Goal: Task Accomplishment & Management: Complete application form

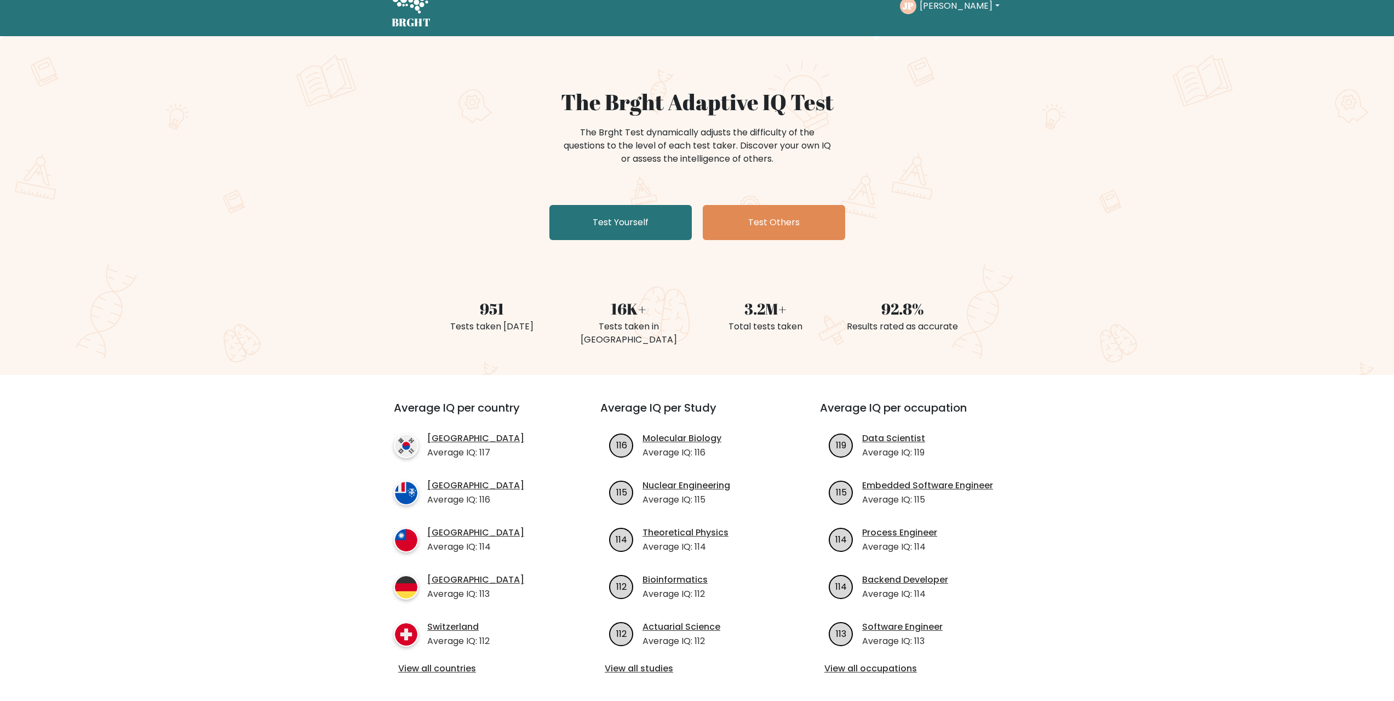
scroll to position [110, 0]
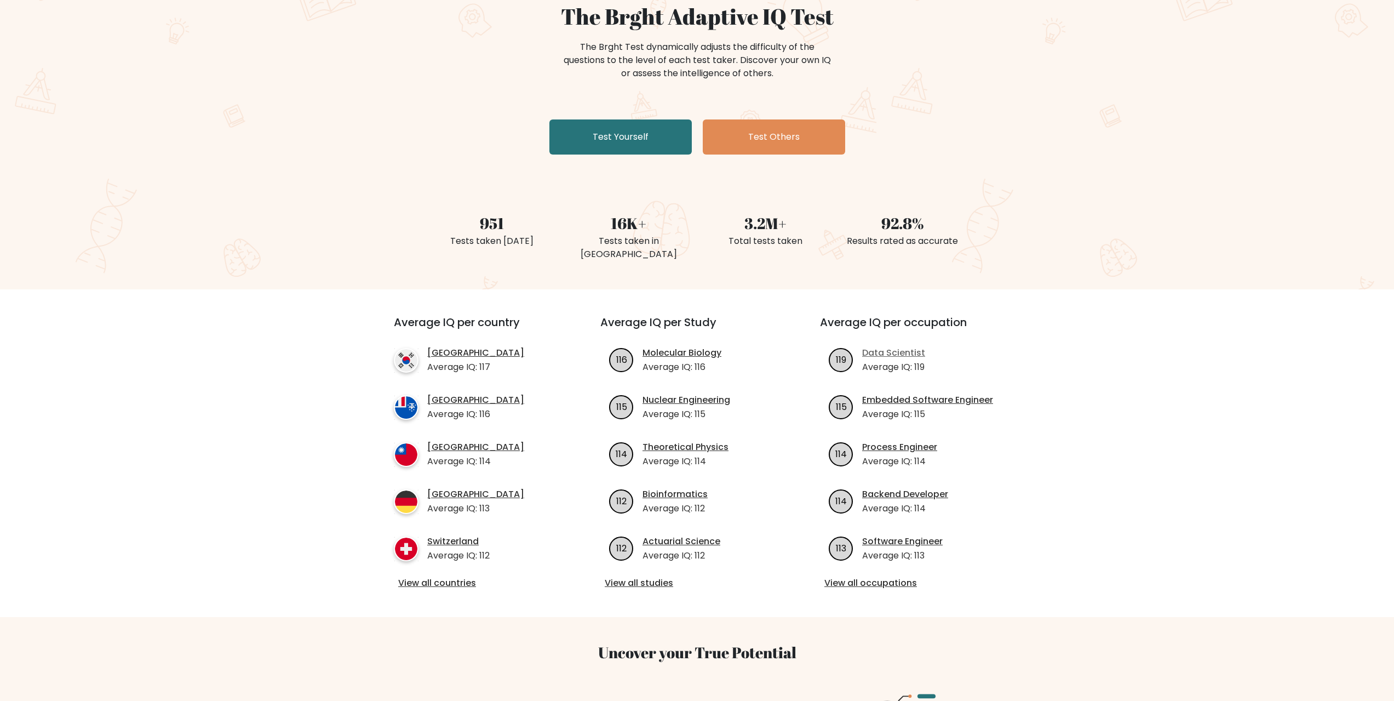
click at [887, 346] on link "Data Scientist" at bounding box center [893, 352] width 63 height 13
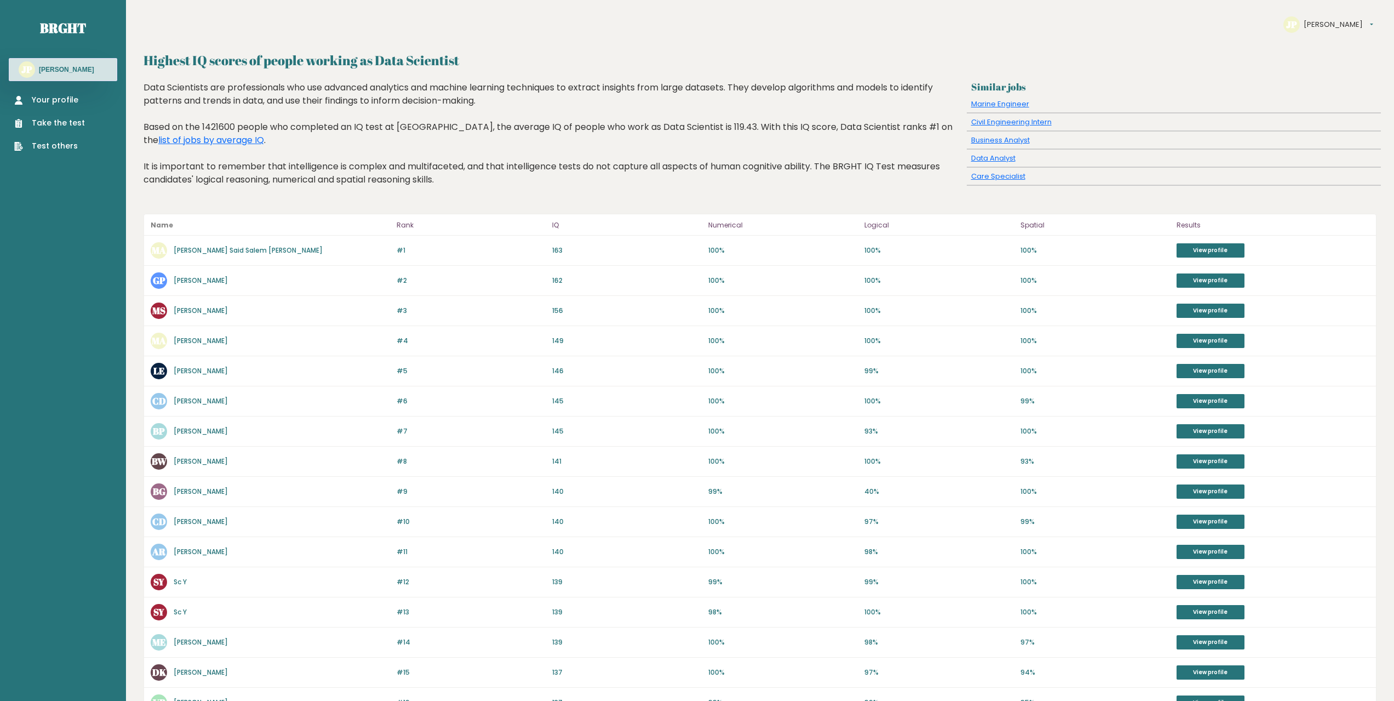
click at [55, 99] on link "Your profile" at bounding box center [49, 100] width 71 height 12
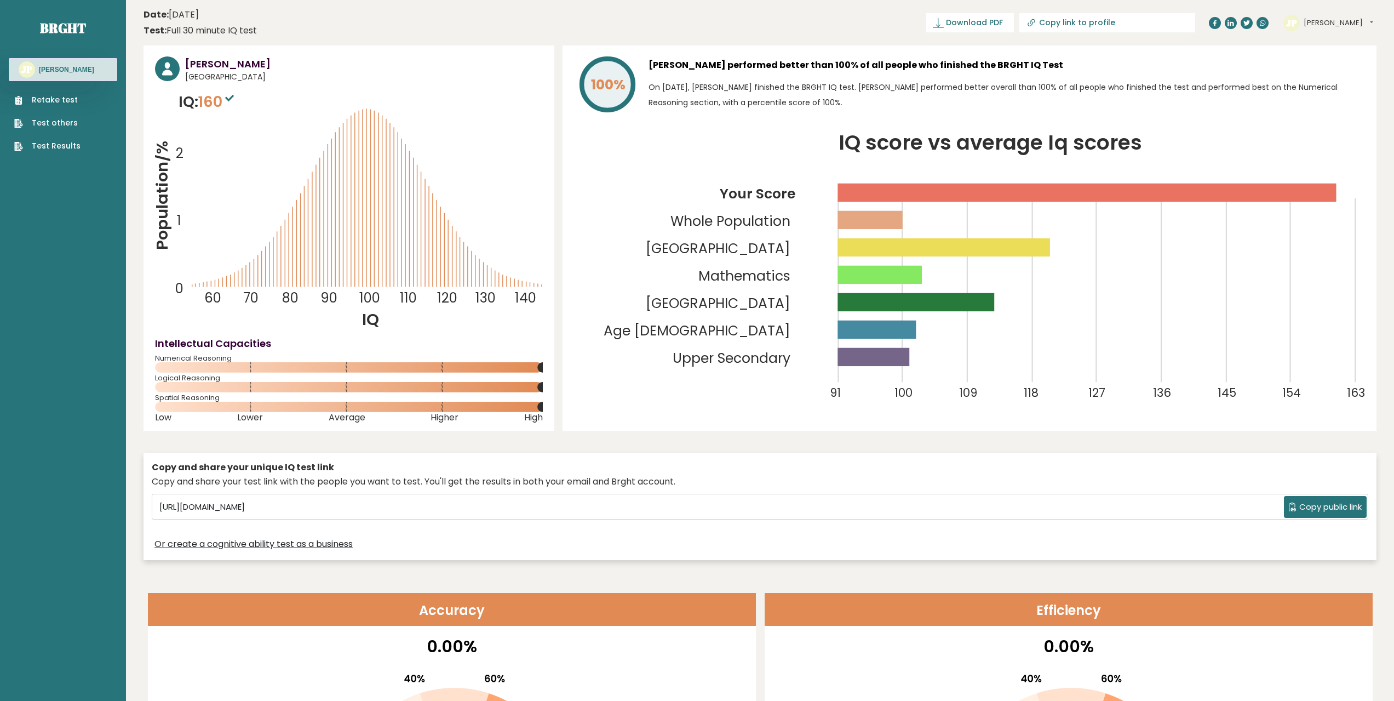
click at [753, 274] on tspan "Mathematics" at bounding box center [745, 275] width 92 height 19
click at [768, 296] on tspan "[GEOGRAPHIC_DATA]" at bounding box center [718, 303] width 145 height 19
click at [1312, 19] on button "[PERSON_NAME]" at bounding box center [1339, 23] width 70 height 11
click at [1308, 64] on link "Settings" at bounding box center [1332, 70] width 56 height 15
click at [63, 100] on link "Retake test" at bounding box center [47, 100] width 66 height 12
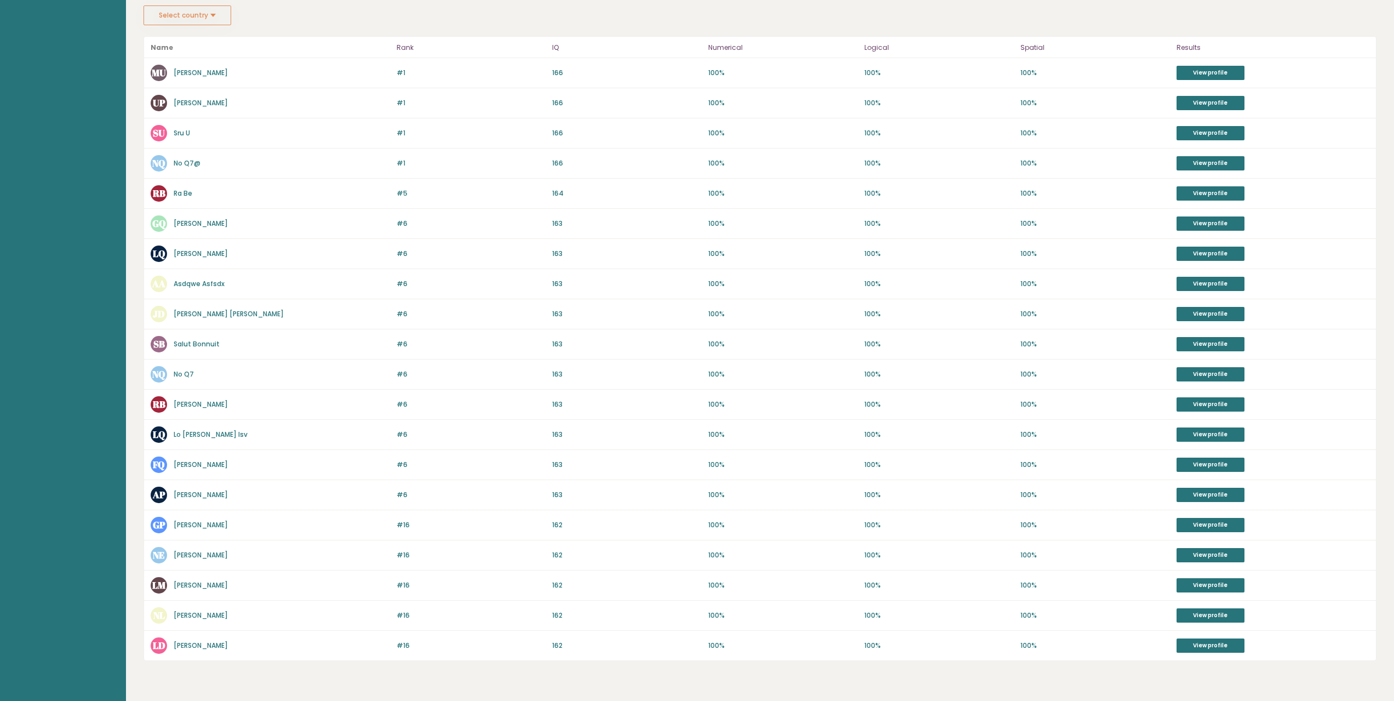
scroll to position [245, 0]
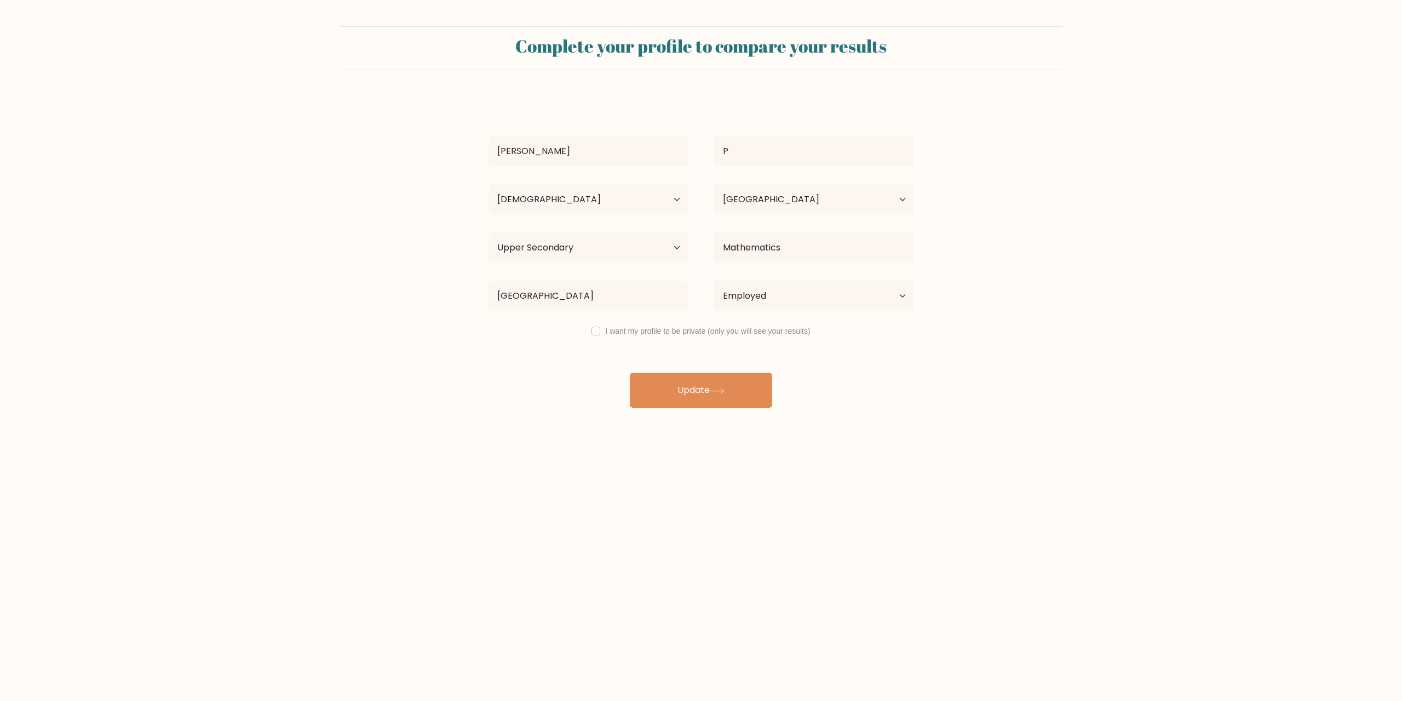
select select "25_34"
select select "DE"
select select "upper_secondary"
select select "employed"
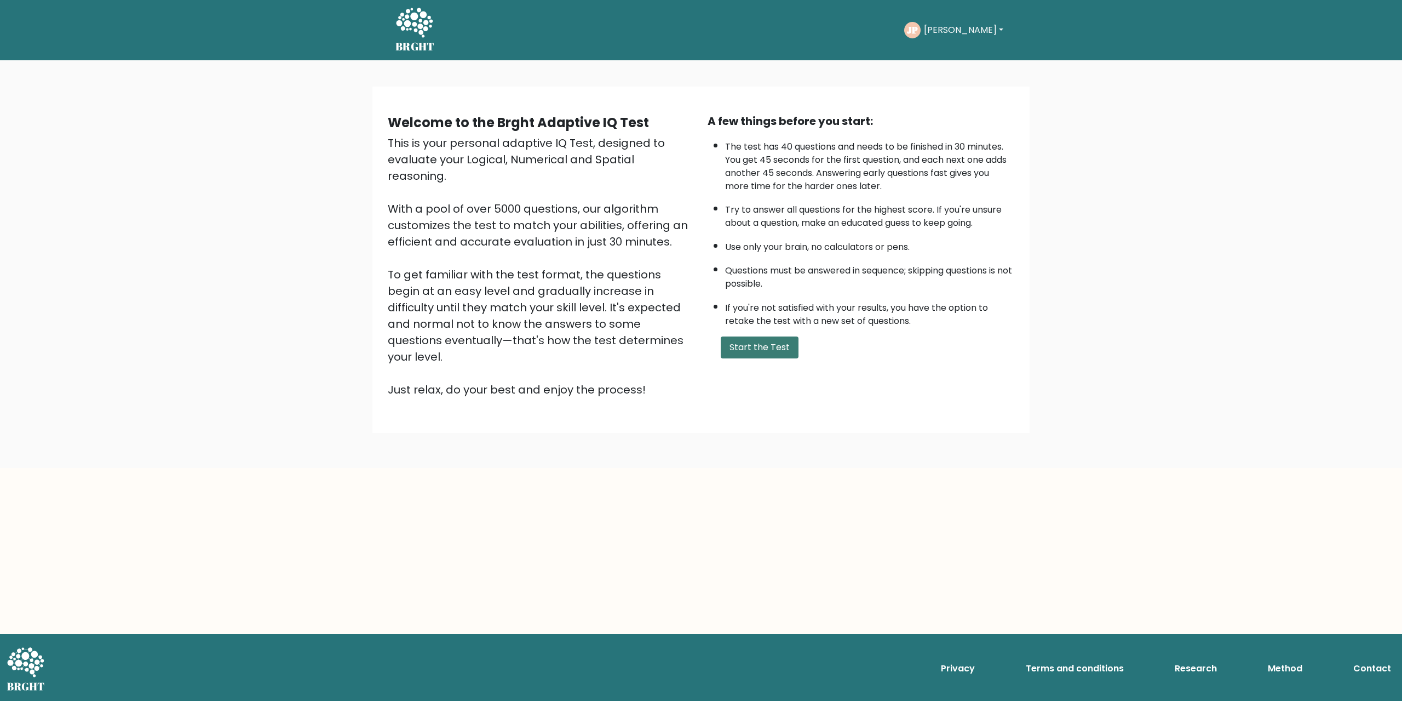
click at [743, 352] on button "Start the Test" at bounding box center [760, 347] width 78 height 22
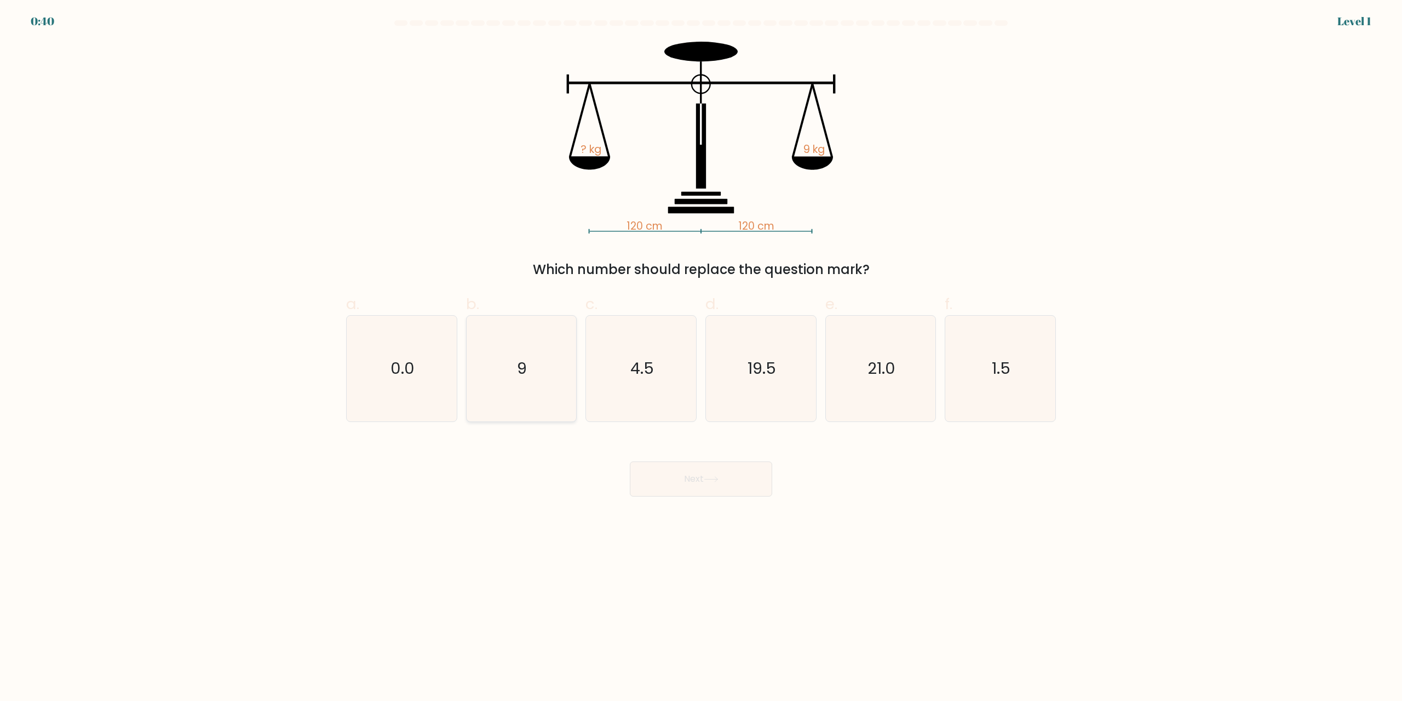
click at [550, 358] on icon "9" at bounding box center [521, 368] width 106 height 106
click at [701, 358] on input "b. 9" at bounding box center [701, 354] width 1 height 7
radio input "true"
click at [678, 485] on button "Next" at bounding box center [701, 478] width 142 height 35
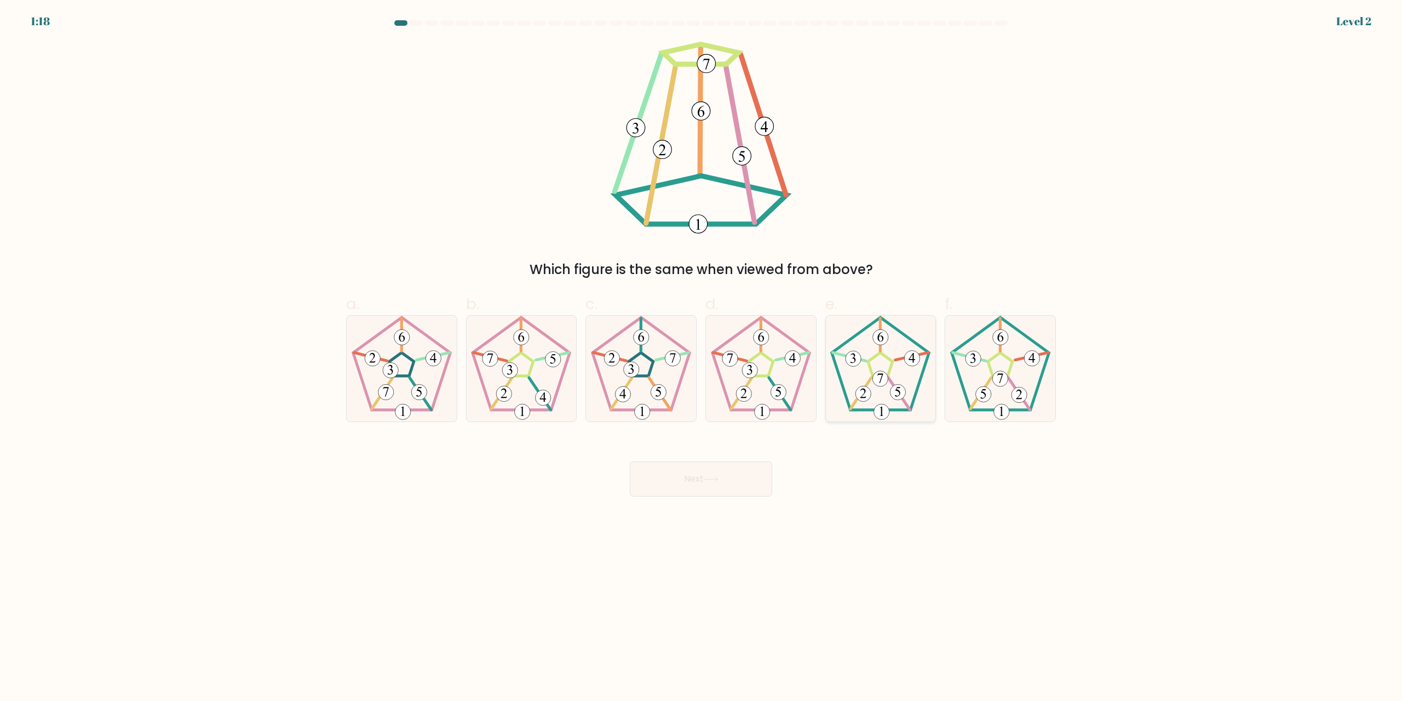
click at [870, 358] on icon at bounding box center [881, 368] width 106 height 106
click at [702, 358] on input "e." at bounding box center [701, 354] width 1 height 7
radio input "true"
click at [742, 468] on button "Next" at bounding box center [701, 478] width 142 height 35
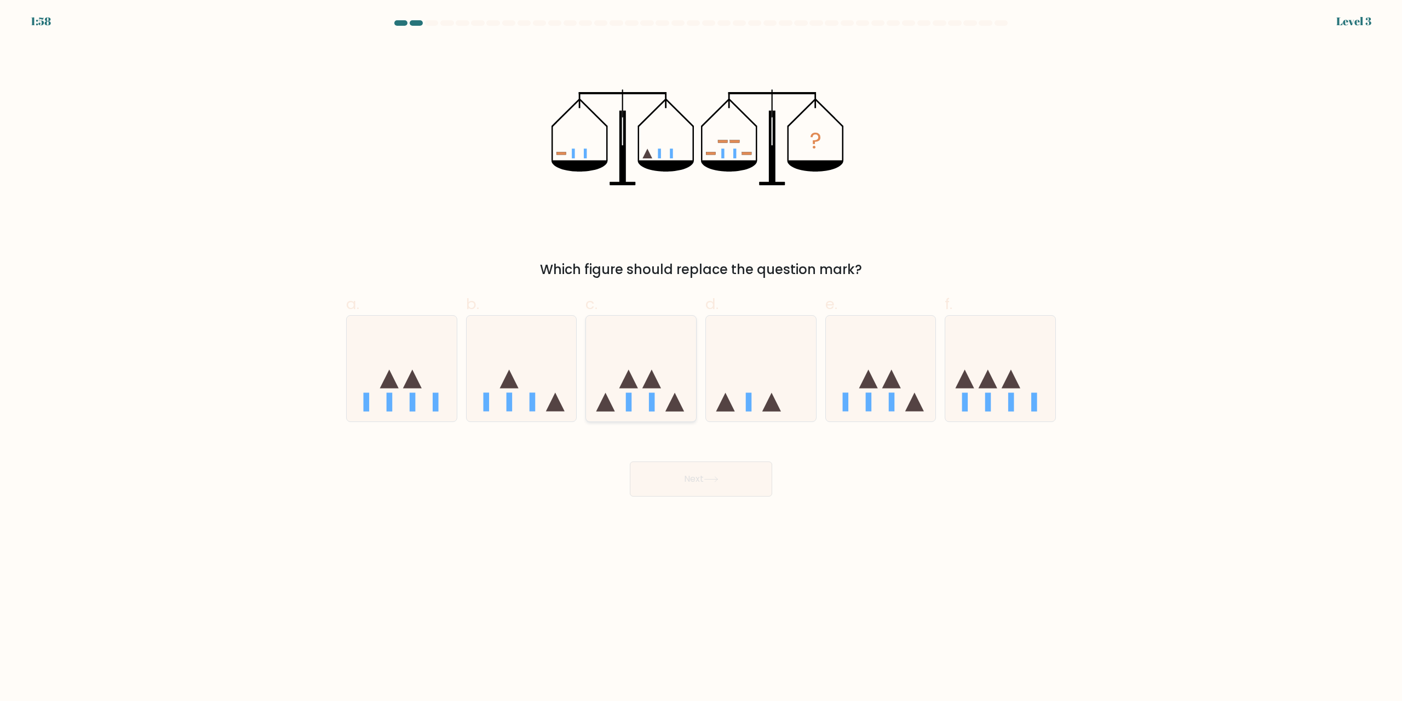
click at [655, 351] on icon at bounding box center [641, 368] width 110 height 91
click at [701, 351] on input "c." at bounding box center [701, 354] width 1 height 7
radio input "true"
click at [708, 477] on icon at bounding box center [711, 479] width 15 height 6
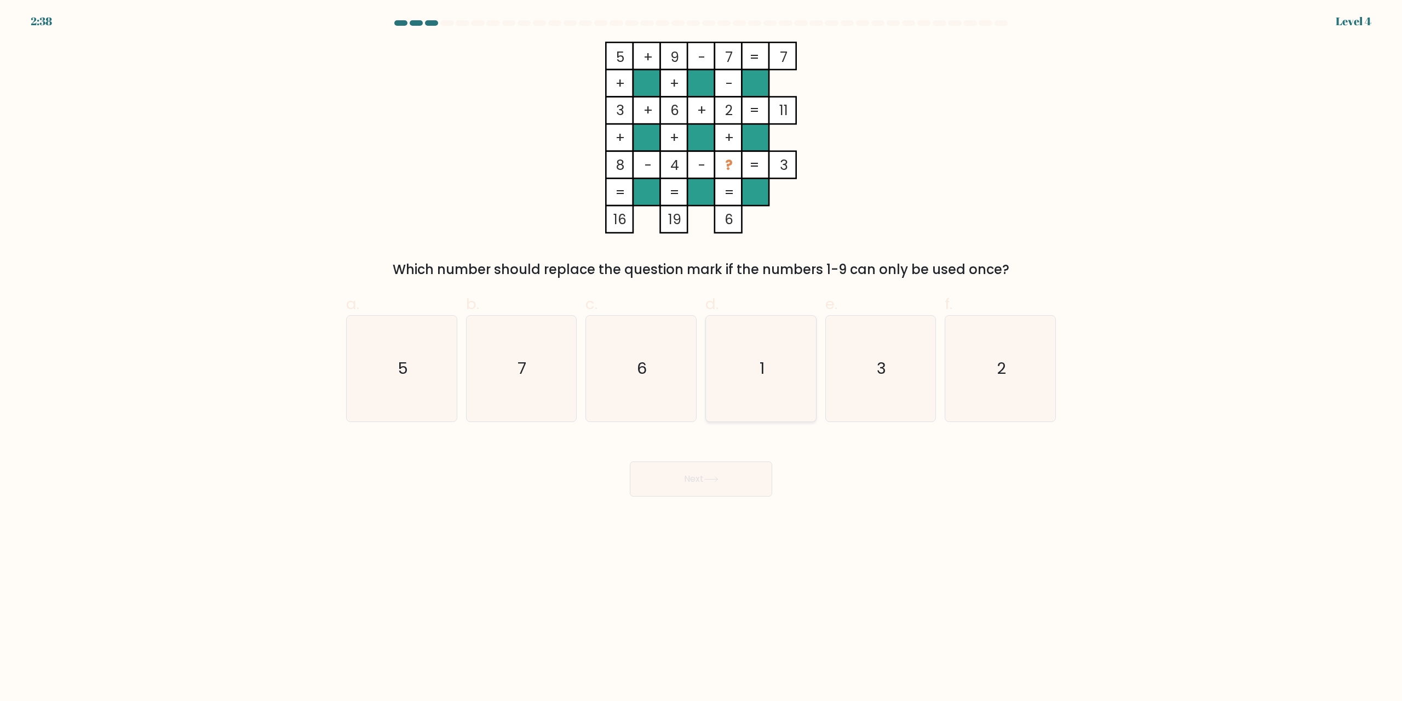
click at [748, 363] on icon "1" at bounding box center [761, 368] width 106 height 106
click at [702, 358] on input "d. 1" at bounding box center [701, 354] width 1 height 7
radio input "true"
click at [712, 480] on icon at bounding box center [711, 479] width 15 height 6
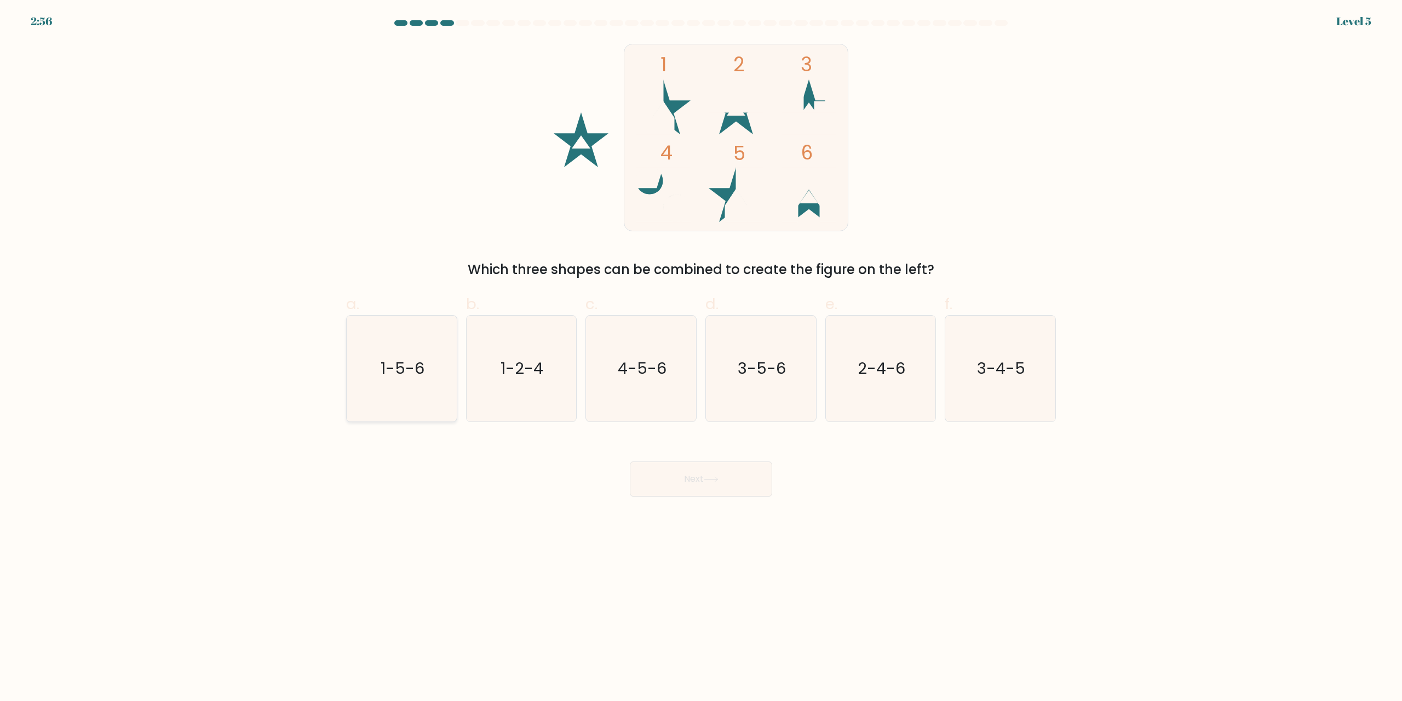
click at [453, 380] on icon "1-5-6" at bounding box center [402, 368] width 106 height 106
click at [701, 358] on input "a. 1-5-6" at bounding box center [701, 354] width 1 height 7
radio input "true"
click at [697, 473] on button "Next" at bounding box center [701, 478] width 142 height 35
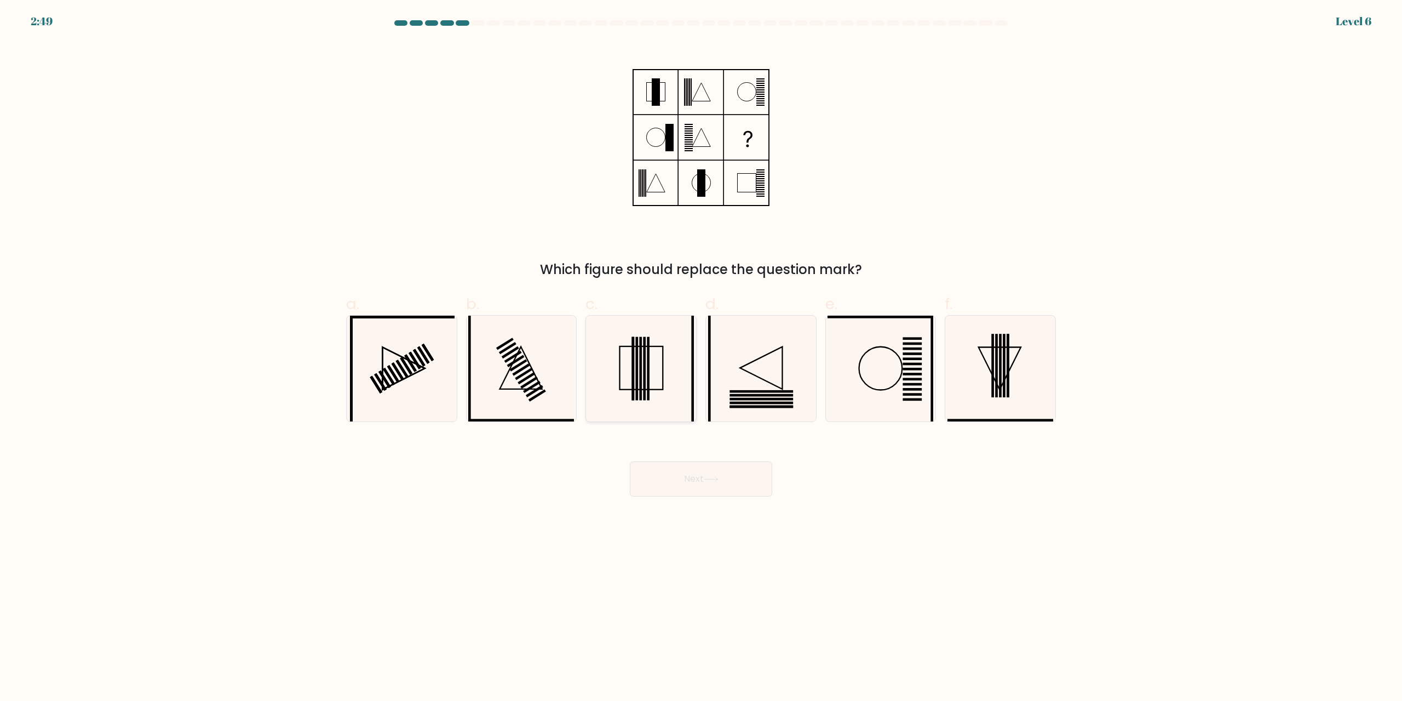
click at [648, 371] on rect at bounding box center [648, 369] width 3 height 64
click at [701, 358] on input "c." at bounding box center [701, 354] width 1 height 7
radio input "true"
drag, startPoint x: 738, startPoint y: 481, endPoint x: 727, endPoint y: 474, distance: 13.4
click at [735, 481] on button "Next" at bounding box center [701, 478] width 142 height 35
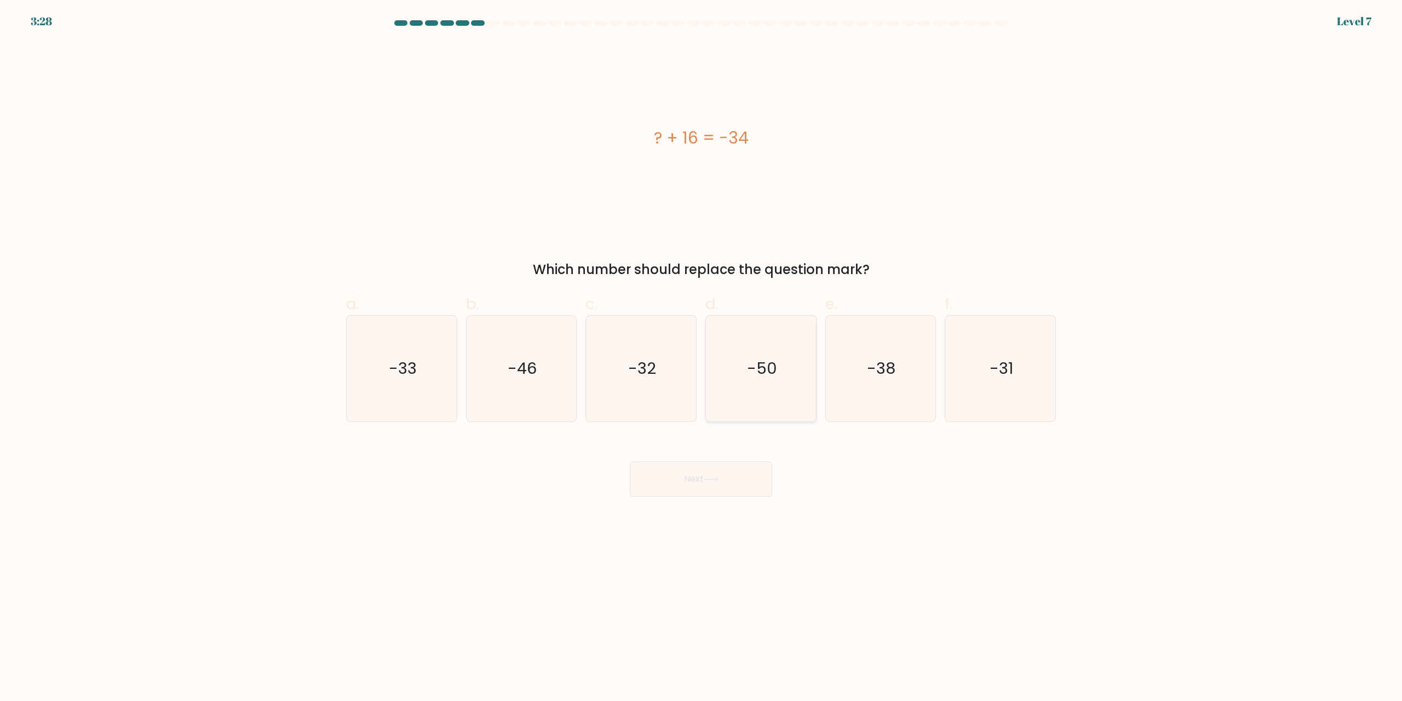
click at [747, 369] on icon "-50" at bounding box center [761, 368] width 106 height 106
click at [702, 358] on input "d. -50" at bounding box center [701, 354] width 1 height 7
radio input "true"
click at [724, 469] on button "Next" at bounding box center [701, 478] width 142 height 35
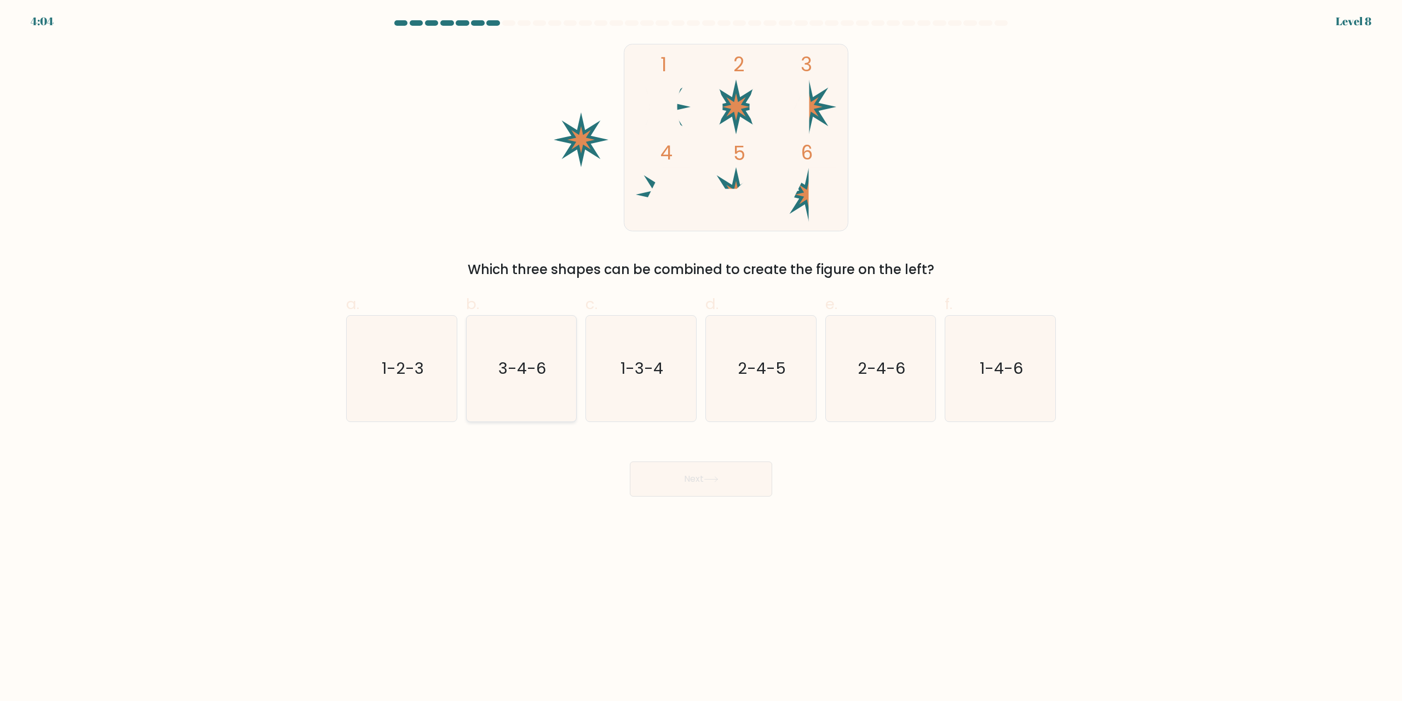
click at [509, 341] on icon "3-4-6" at bounding box center [521, 368] width 106 height 106
click at [701, 351] on input "b. 3-4-6" at bounding box center [701, 354] width 1 height 7
radio input "true"
click at [674, 481] on button "Next" at bounding box center [701, 478] width 142 height 35
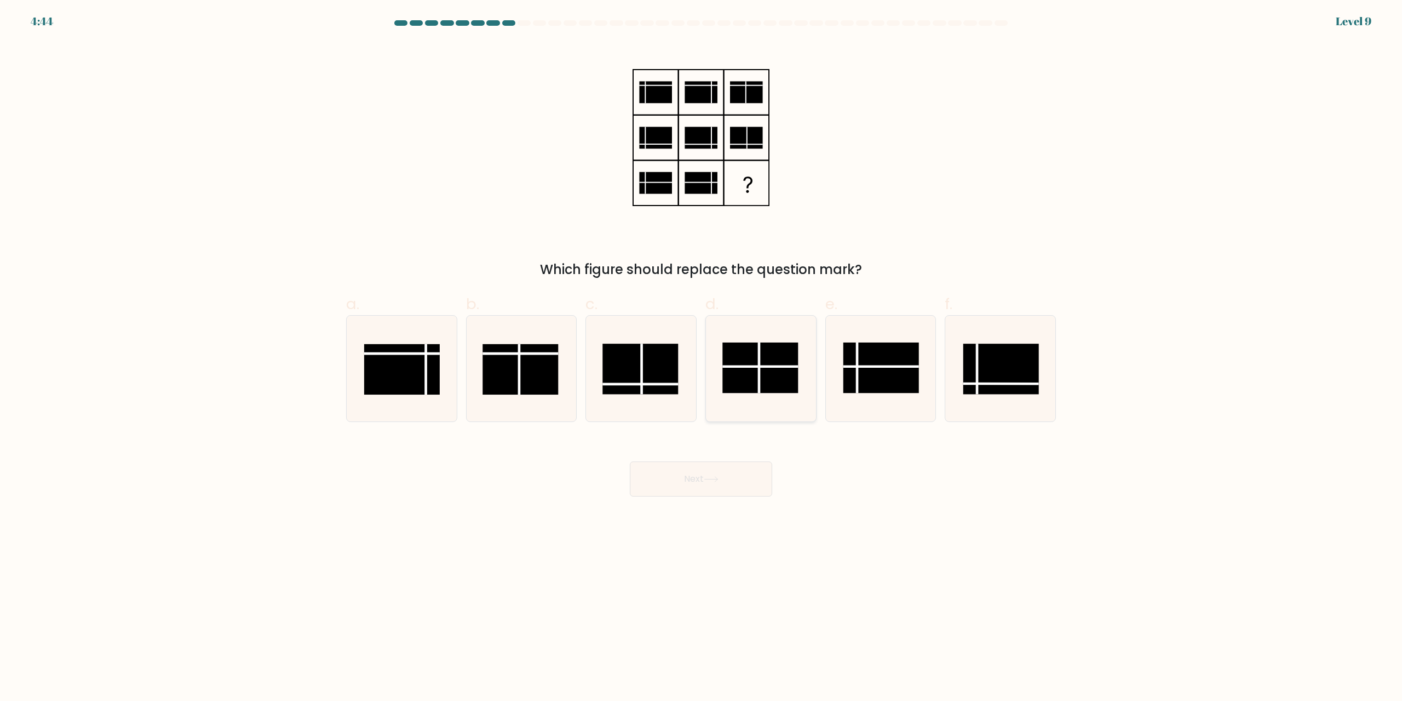
click at [762, 355] on rect at bounding box center [760, 367] width 76 height 50
click at [702, 355] on input "d." at bounding box center [701, 354] width 1 height 7
radio input "true"
click at [719, 481] on icon at bounding box center [711, 479] width 15 height 6
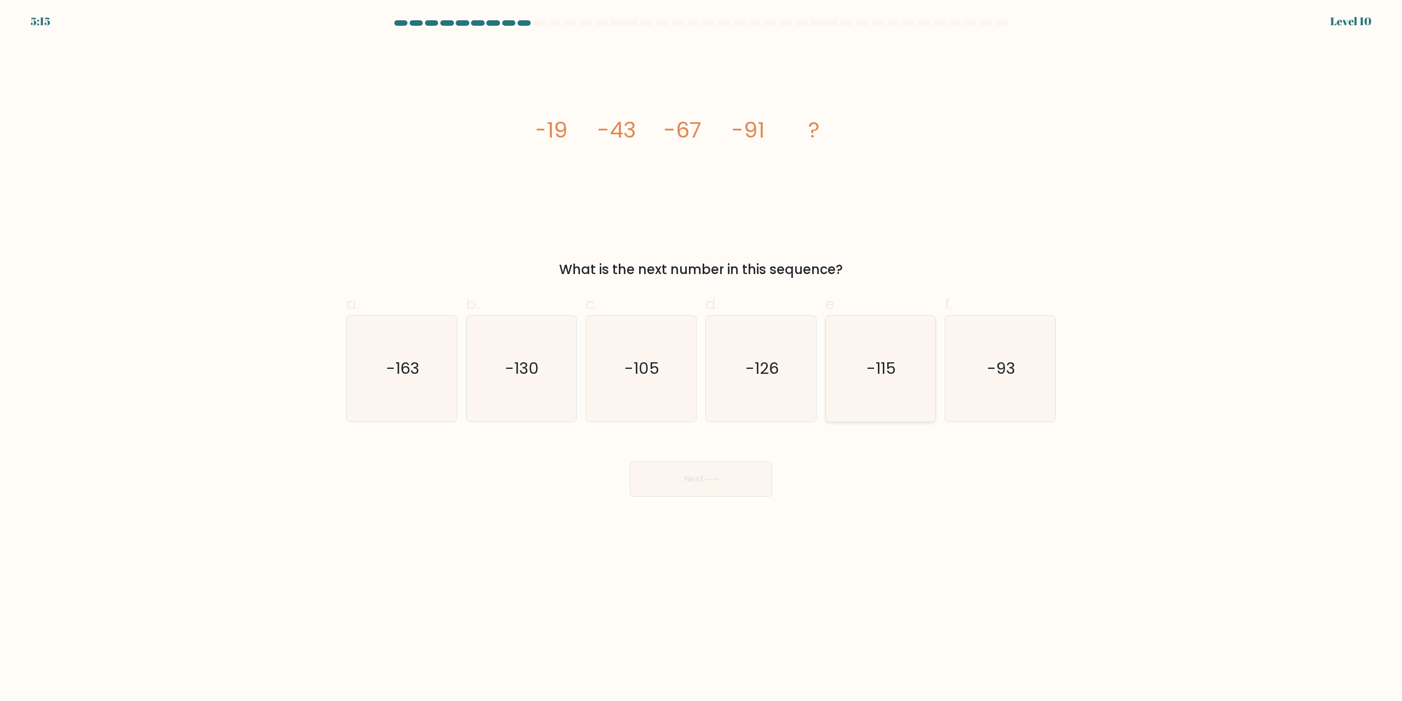
click at [880, 371] on text "-115" at bounding box center [882, 369] width 30 height 22
click at [702, 358] on input "e. -115" at bounding box center [701, 354] width 1 height 7
radio input "true"
click at [750, 473] on button "Next" at bounding box center [701, 478] width 142 height 35
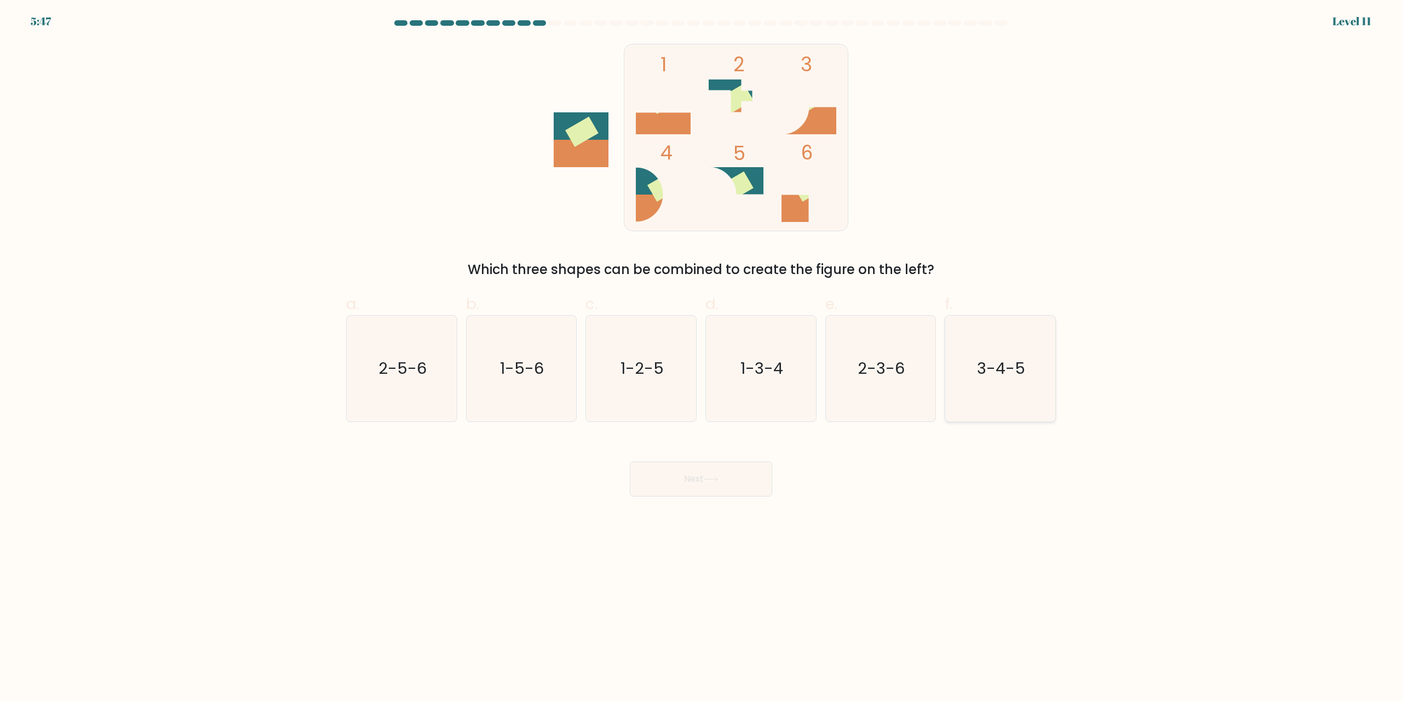
click at [1023, 325] on icon "3-4-5" at bounding box center [1001, 368] width 106 height 106
click at [702, 351] on input "f. 3-4-5" at bounding box center [701, 354] width 1 height 7
radio input "true"
click at [732, 461] on button "Next" at bounding box center [701, 478] width 142 height 35
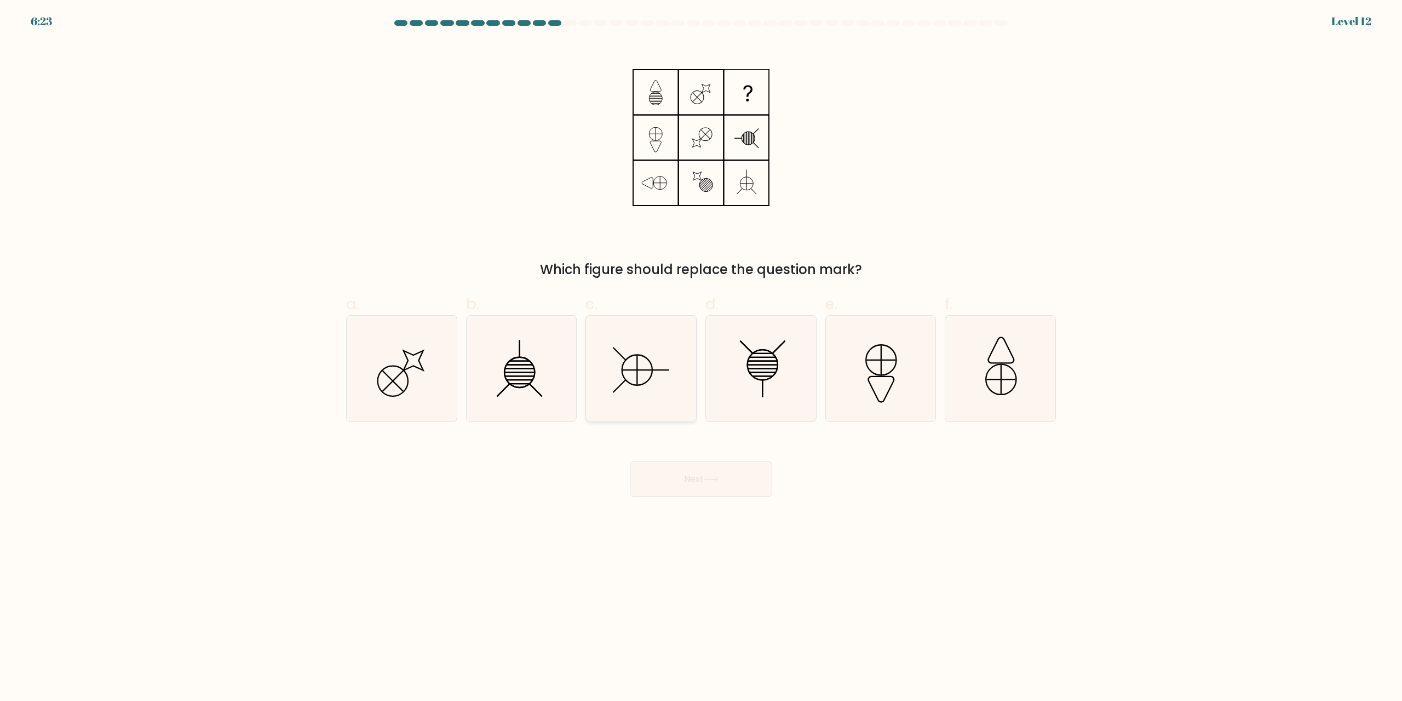
click at [613, 381] on icon at bounding box center [641, 368] width 106 height 106
click at [701, 358] on input "c." at bounding box center [701, 354] width 1 height 7
radio input "true"
click at [704, 480] on button "Next" at bounding box center [701, 478] width 142 height 35
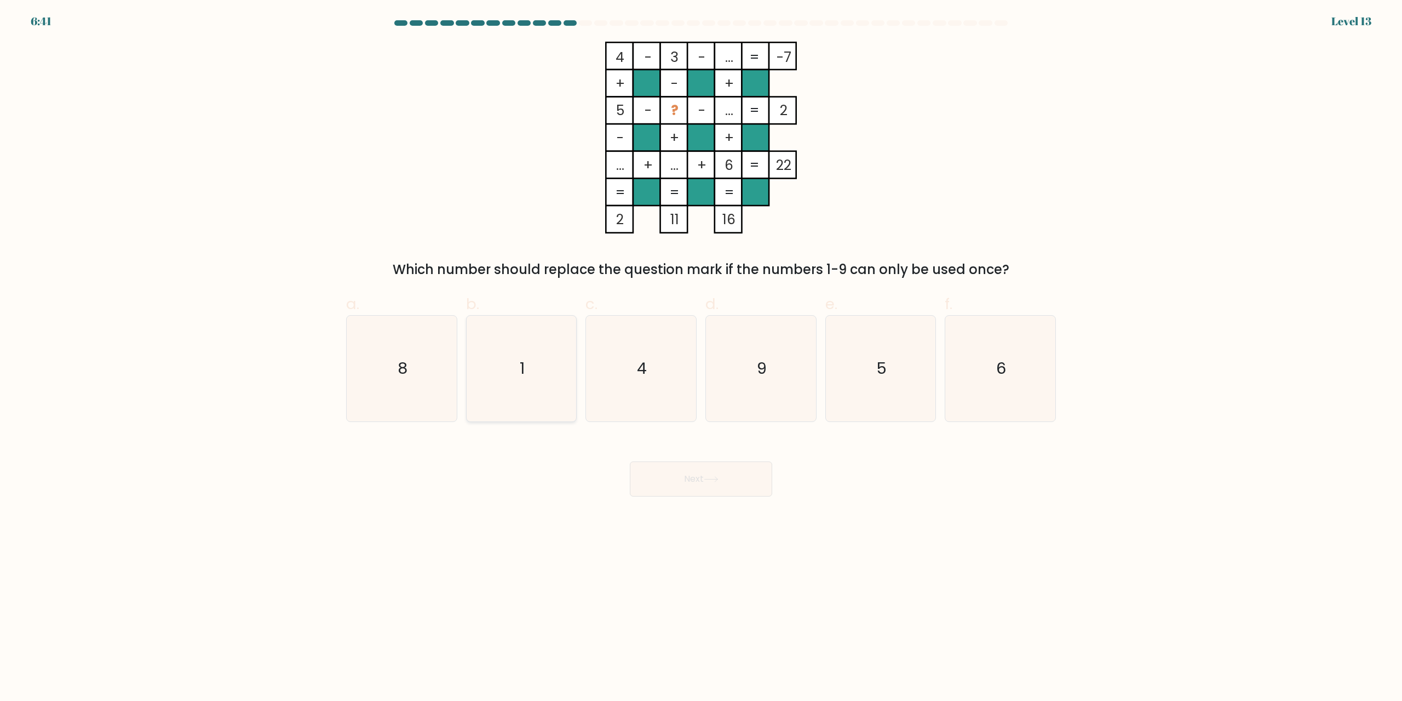
click at [543, 346] on icon "1" at bounding box center [521, 368] width 106 height 106
click at [701, 351] on input "b. 1" at bounding box center [701, 354] width 1 height 7
radio input "true"
click at [691, 482] on button "Next" at bounding box center [701, 478] width 142 height 35
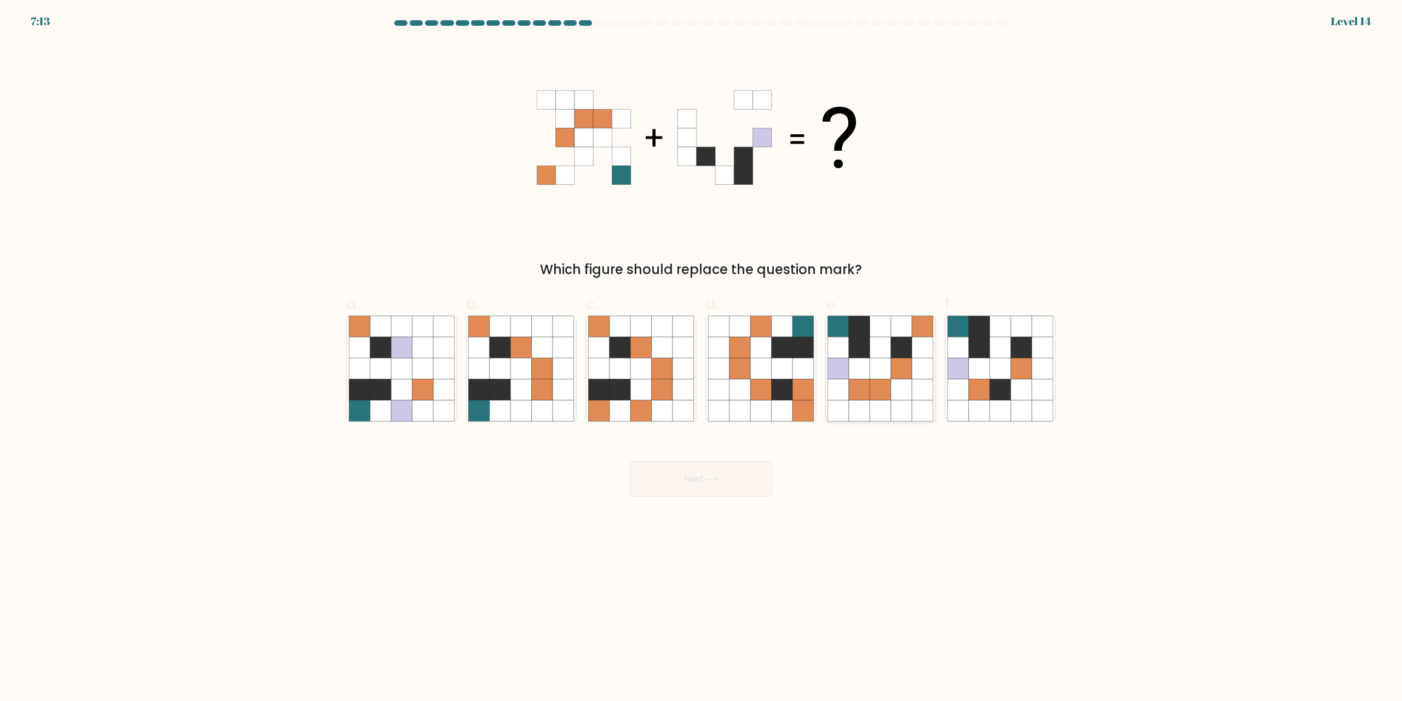
click at [906, 361] on icon at bounding box center [901, 368] width 21 height 21
click at [702, 358] on input "e." at bounding box center [701, 354] width 1 height 7
radio input "true"
click at [750, 476] on button "Next" at bounding box center [701, 478] width 142 height 35
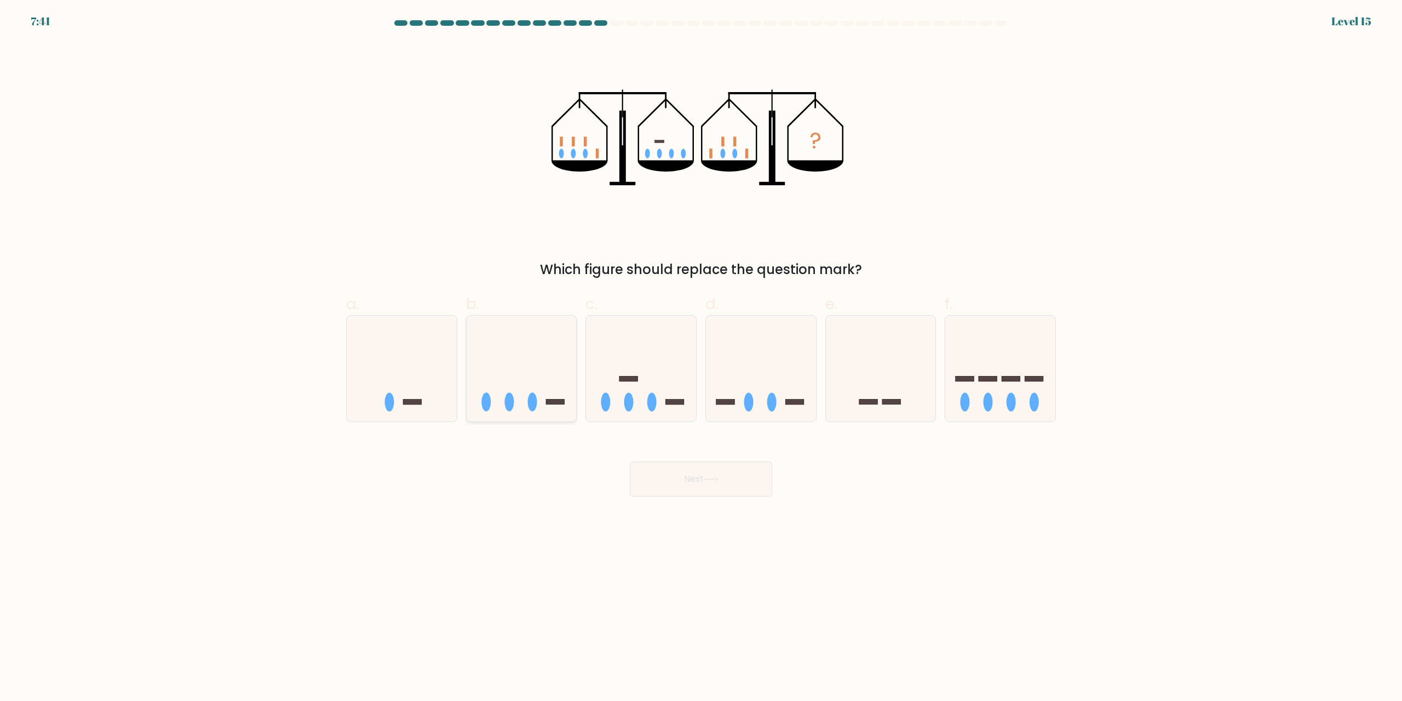
click at [524, 381] on icon at bounding box center [522, 368] width 110 height 91
click at [701, 358] on input "b." at bounding box center [701, 354] width 1 height 7
radio input "true"
click at [694, 466] on button "Next" at bounding box center [701, 478] width 142 height 35
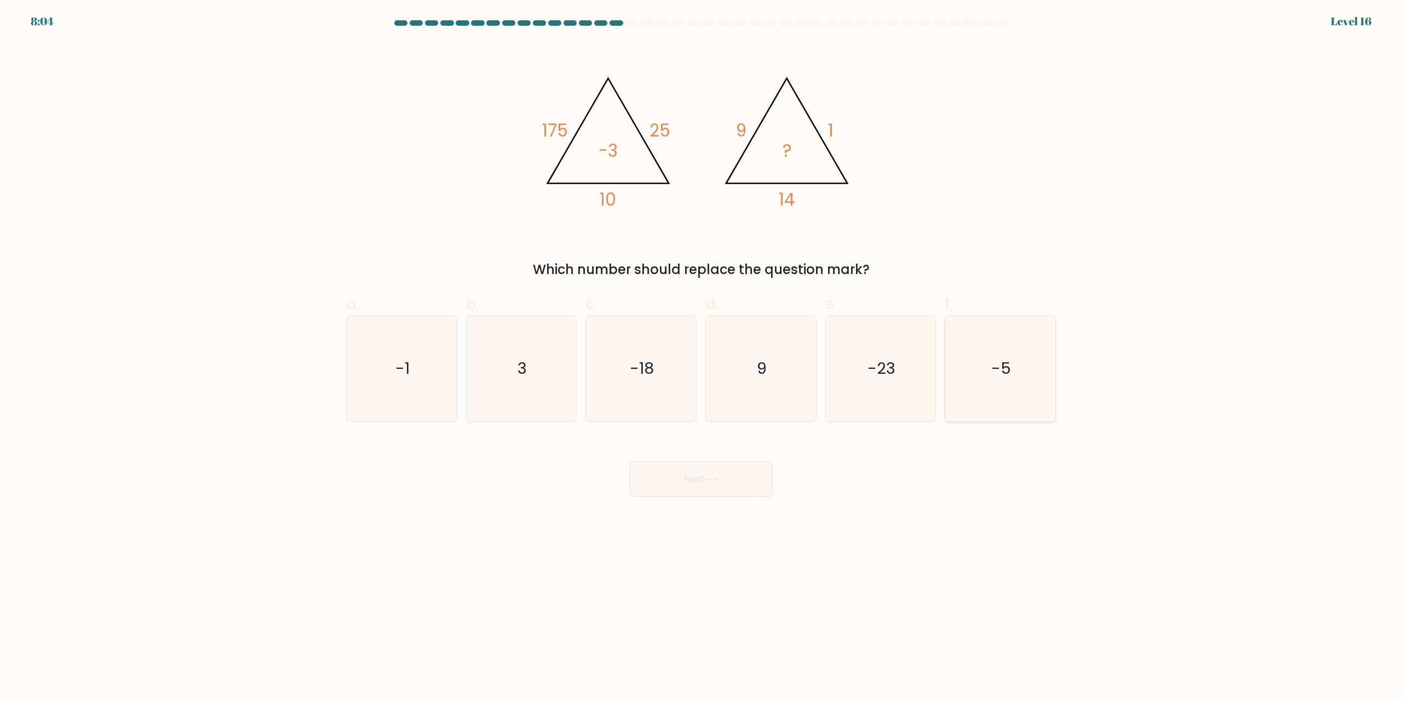
click at [994, 370] on text "-5" at bounding box center [1002, 369] width 20 height 22
click at [702, 358] on input "f. -5" at bounding box center [701, 354] width 1 height 7
radio input "true"
click at [707, 470] on button "Next" at bounding box center [701, 478] width 142 height 35
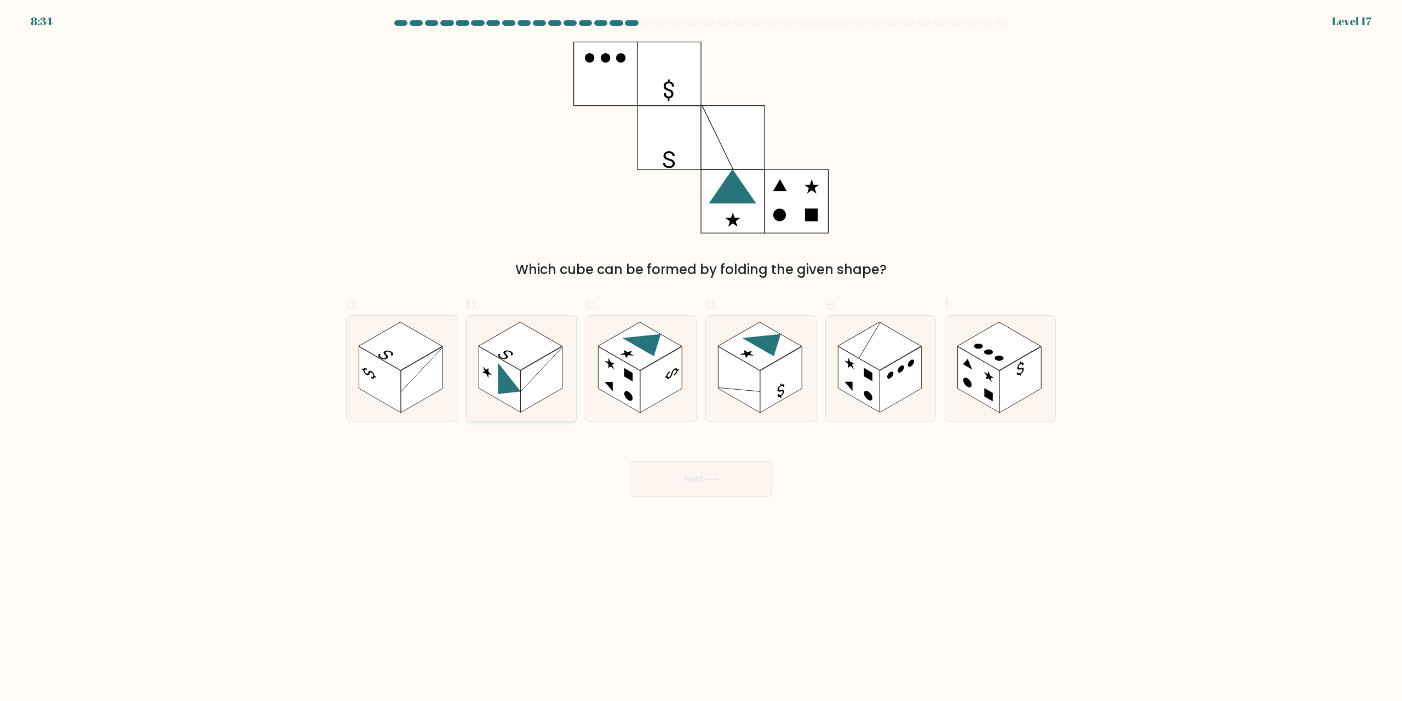
click at [515, 360] on rect at bounding box center [521, 346] width 84 height 48
click at [701, 358] on input "b." at bounding box center [701, 354] width 1 height 7
radio input "true"
click at [696, 475] on button "Next" at bounding box center [701, 478] width 142 height 35
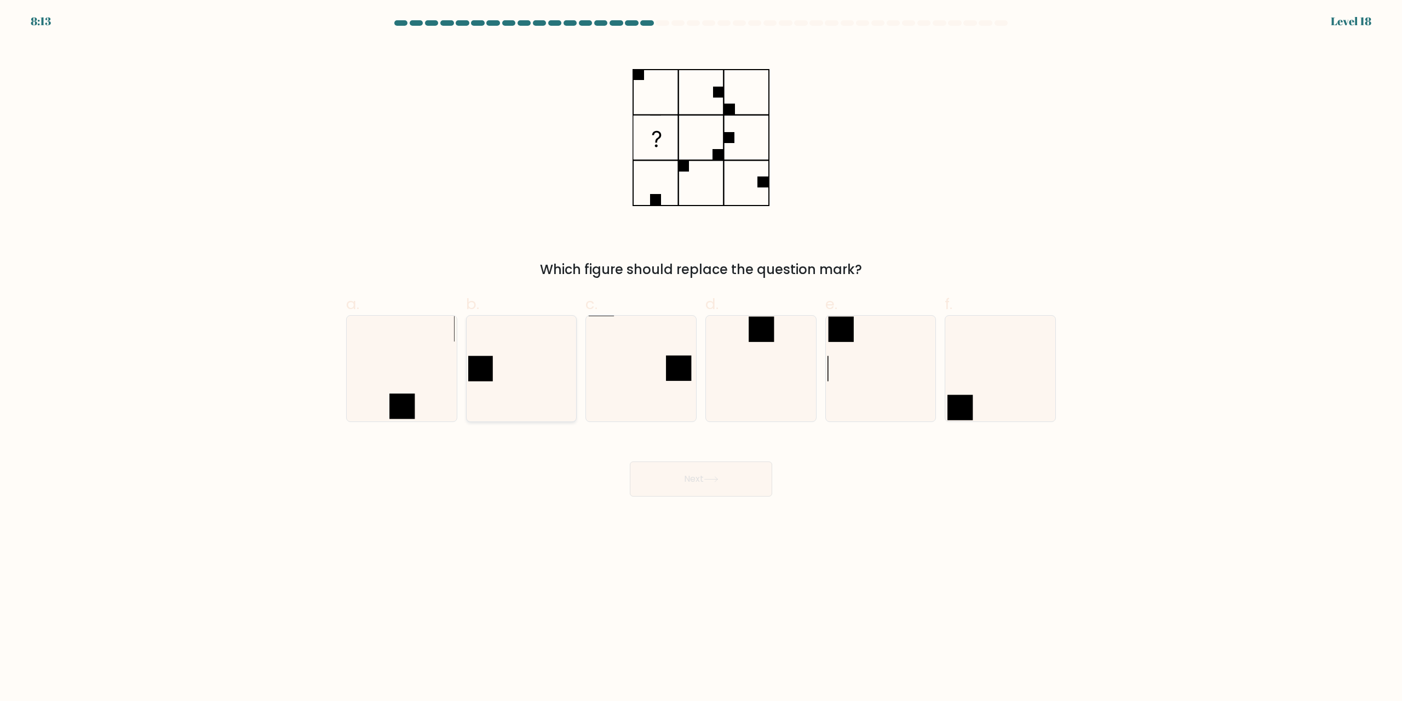
click at [508, 365] on icon at bounding box center [521, 368] width 106 height 106
click at [701, 358] on input "b." at bounding box center [701, 354] width 1 height 7
radio input "true"
click at [739, 480] on button "Next" at bounding box center [701, 478] width 142 height 35
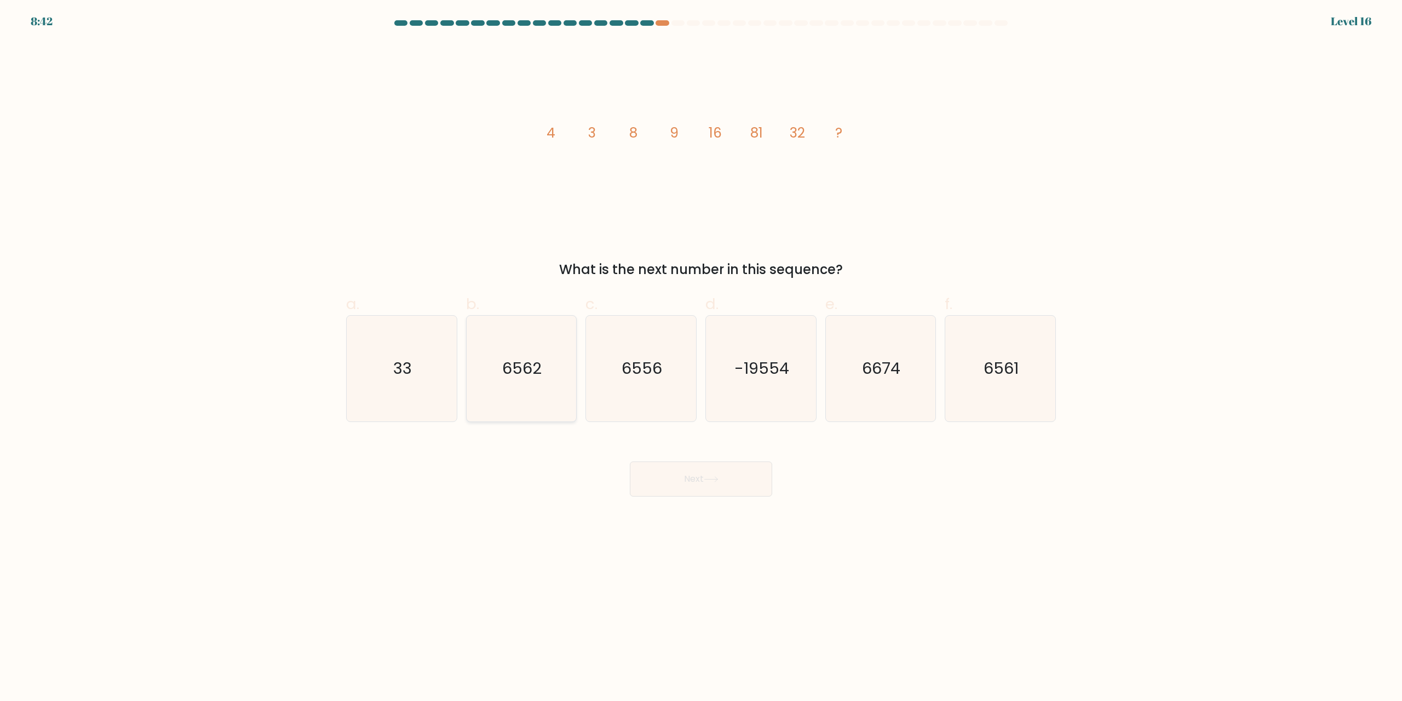
click at [487, 387] on icon "6562" at bounding box center [521, 368] width 106 height 106
click at [701, 358] on input "b. 6562" at bounding box center [701, 354] width 1 height 7
radio input "true"
click at [714, 473] on button "Next" at bounding box center [701, 478] width 142 height 35
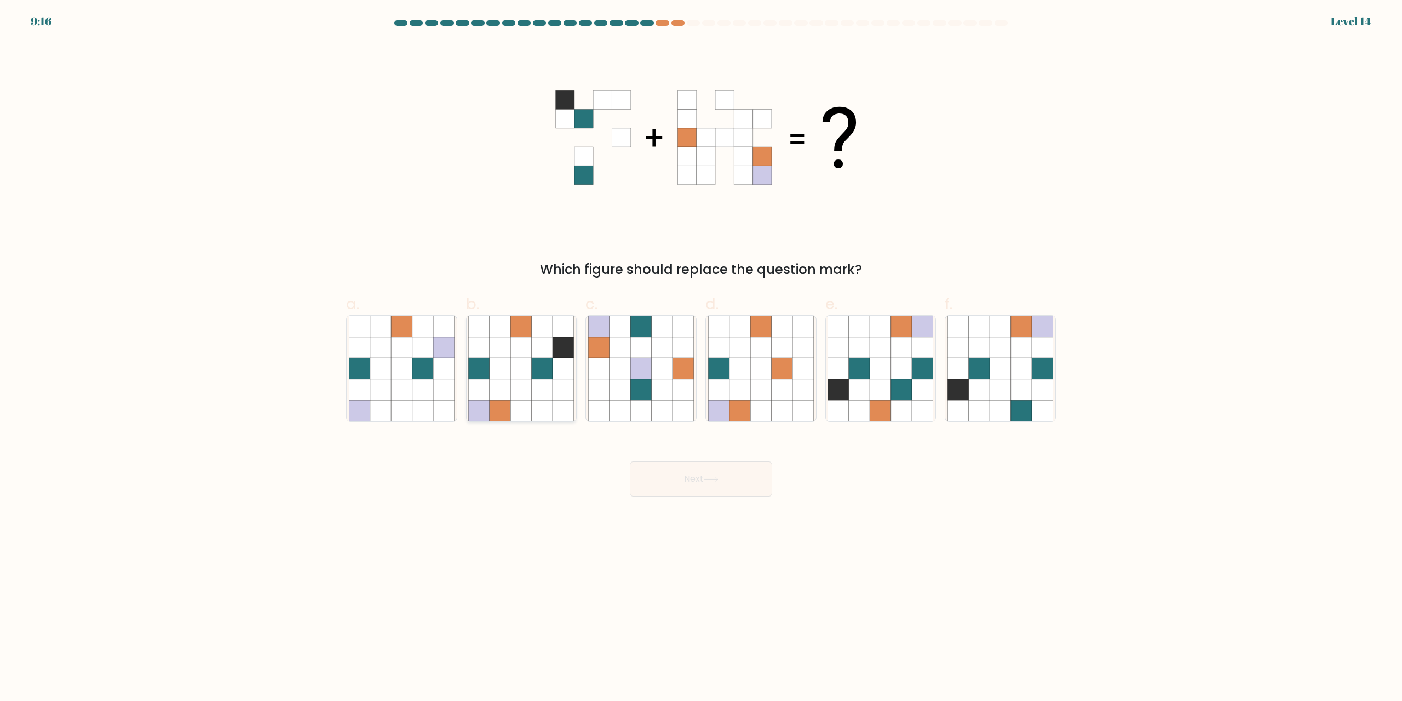
click at [524, 387] on icon at bounding box center [521, 389] width 21 height 21
click at [701, 358] on input "b." at bounding box center [701, 354] width 1 height 7
radio input "true"
click at [676, 480] on button "Next" at bounding box center [701, 478] width 142 height 35
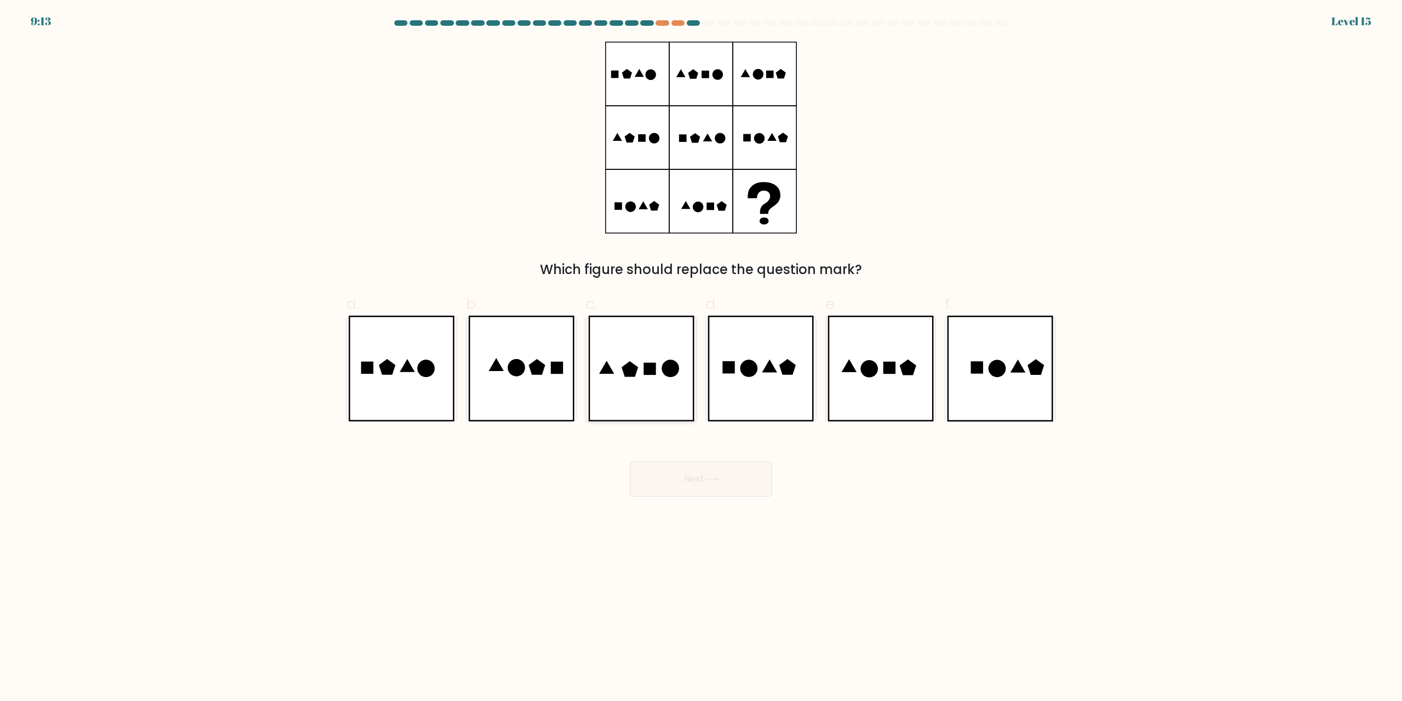
click at [648, 380] on icon at bounding box center [641, 368] width 106 height 106
click at [701, 358] on input "c." at bounding box center [701, 354] width 1 height 7
radio input "true"
click at [734, 473] on button "Next" at bounding box center [701, 478] width 142 height 35
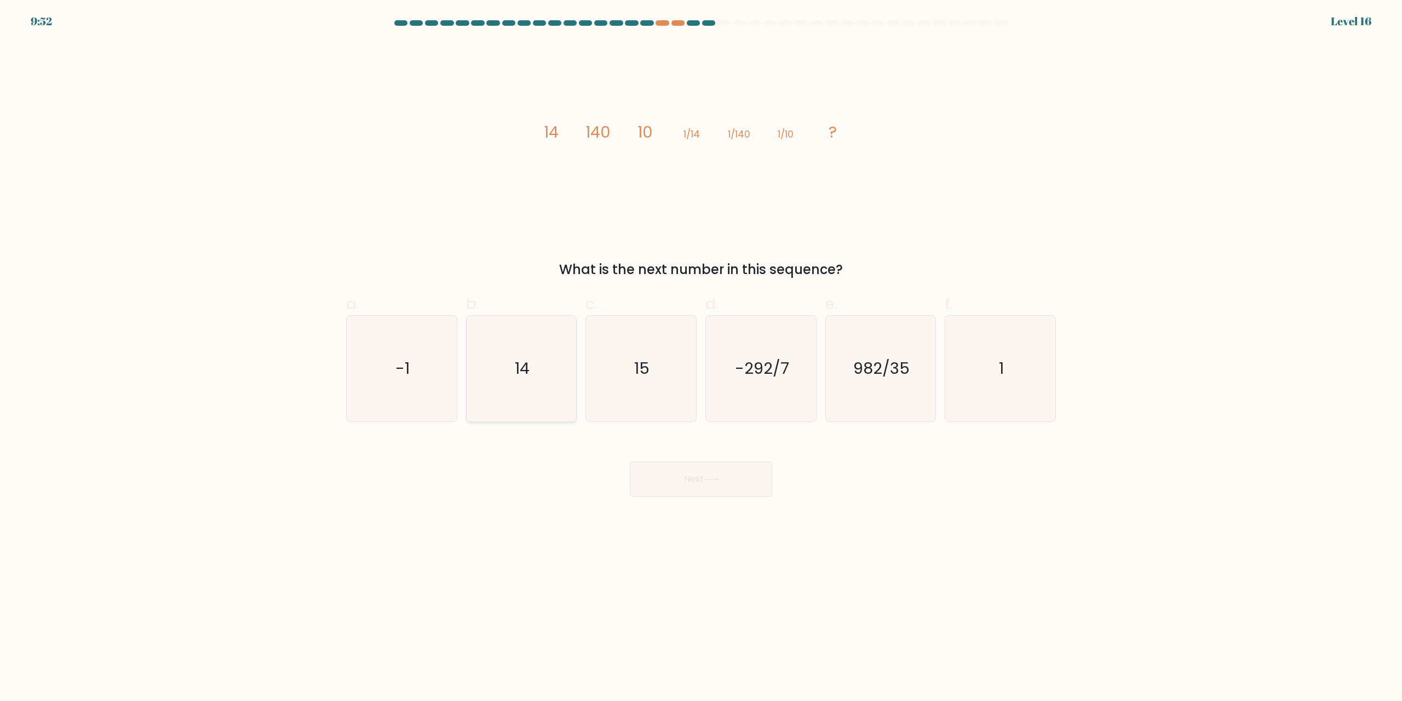
click at [517, 333] on icon "14" at bounding box center [521, 368] width 106 height 106
click at [701, 351] on input "b. 14" at bounding box center [701, 354] width 1 height 7
radio input "true"
click at [657, 478] on button "Next" at bounding box center [701, 478] width 142 height 35
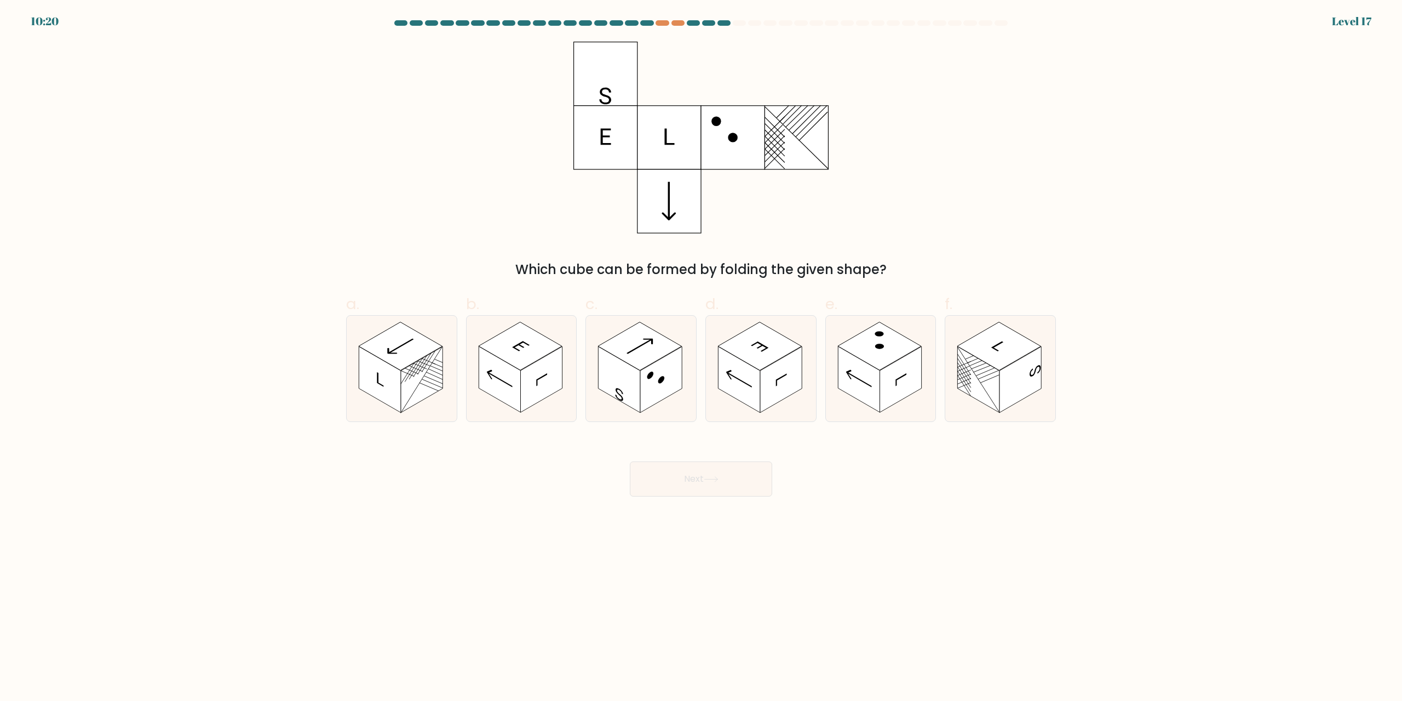
click at [1123, 139] on form at bounding box center [701, 258] width 1402 height 476
click at [525, 368] on icon at bounding box center [522, 368] width 110 height 106
click at [701, 358] on input "b." at bounding box center [701, 354] width 1 height 7
radio input "true"
click at [699, 468] on button "Next" at bounding box center [701, 478] width 142 height 35
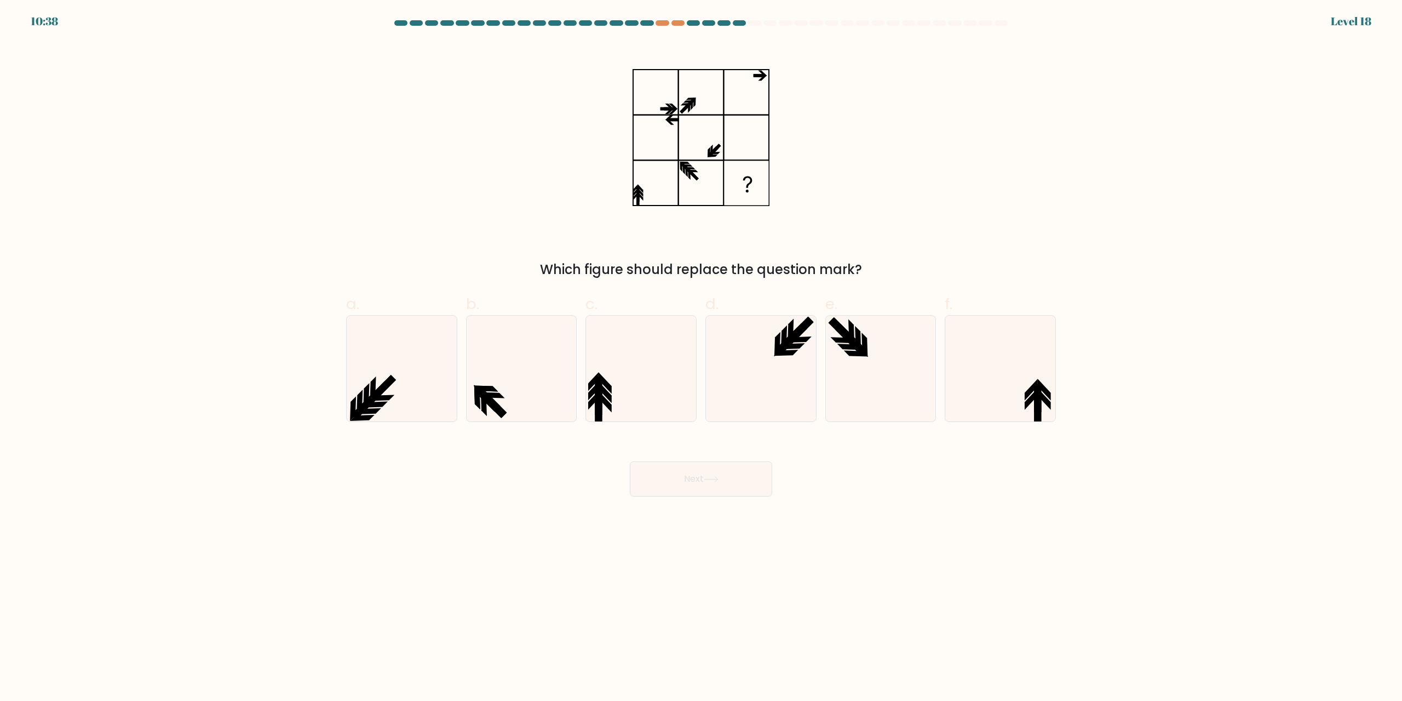
drag, startPoint x: 1032, startPoint y: 384, endPoint x: 960, endPoint y: 429, distance: 85.4
click at [1031, 384] on icon at bounding box center [1001, 368] width 106 height 106
click at [702, 358] on input "f." at bounding box center [701, 354] width 1 height 7
radio input "true"
drag, startPoint x: 705, startPoint y: 482, endPoint x: 779, endPoint y: 343, distance: 156.8
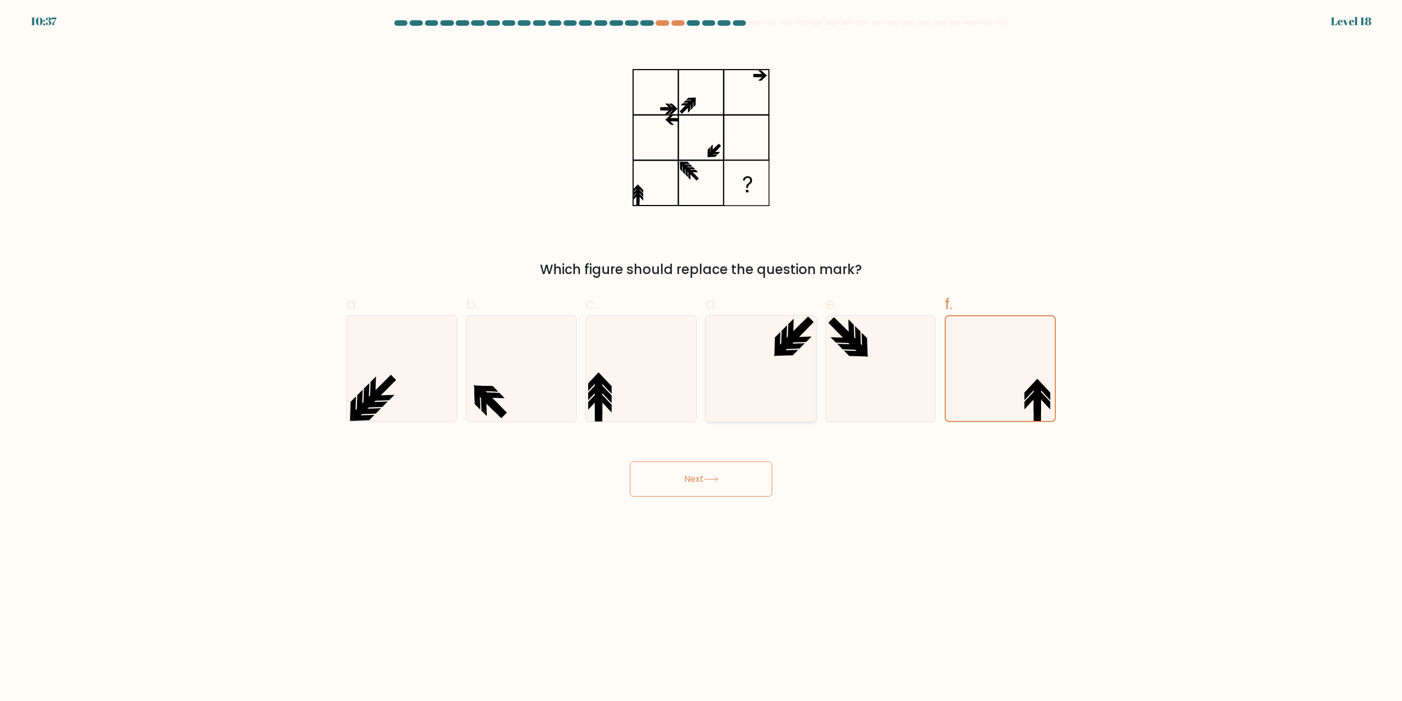
click at [709, 481] on button "Next" at bounding box center [701, 478] width 142 height 35
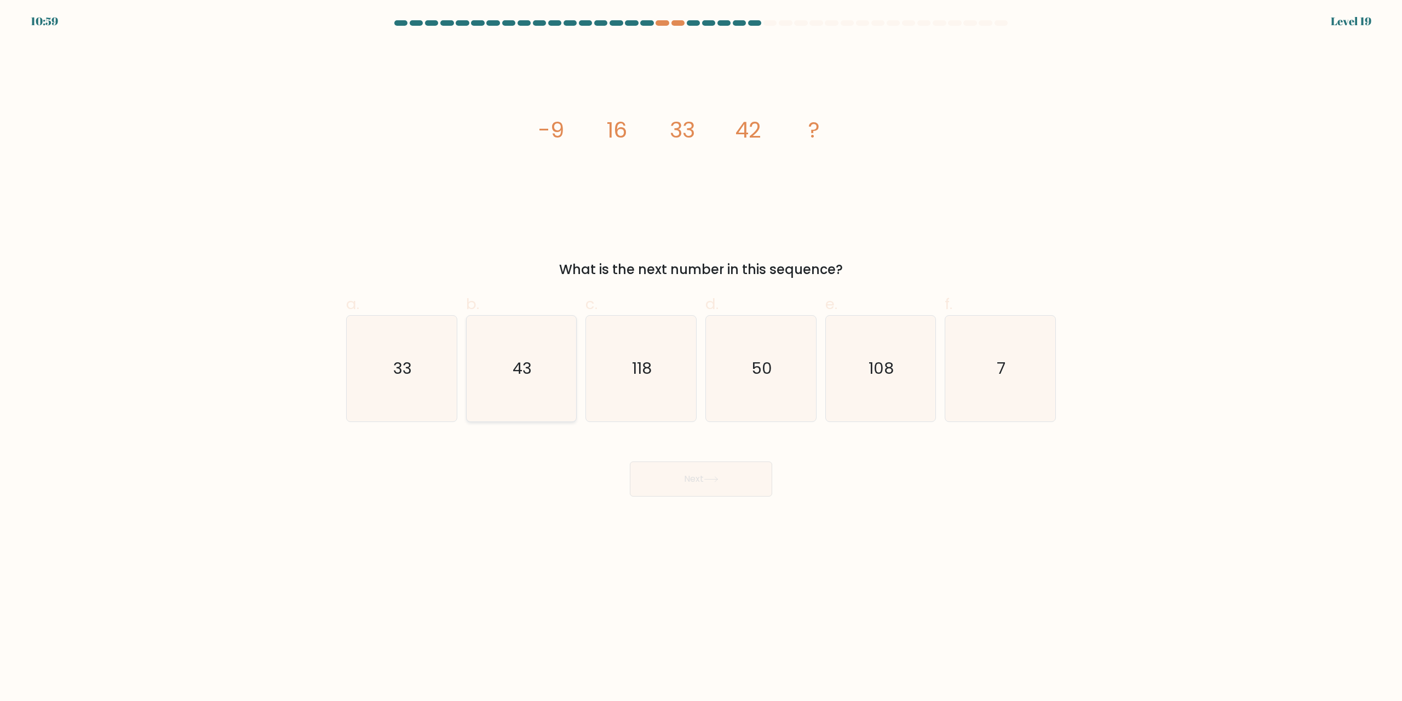
click at [552, 372] on icon "43" at bounding box center [521, 368] width 106 height 106
click at [701, 358] on input "b. 43" at bounding box center [701, 354] width 1 height 7
radio input "true"
click at [682, 476] on button "Next" at bounding box center [701, 478] width 142 height 35
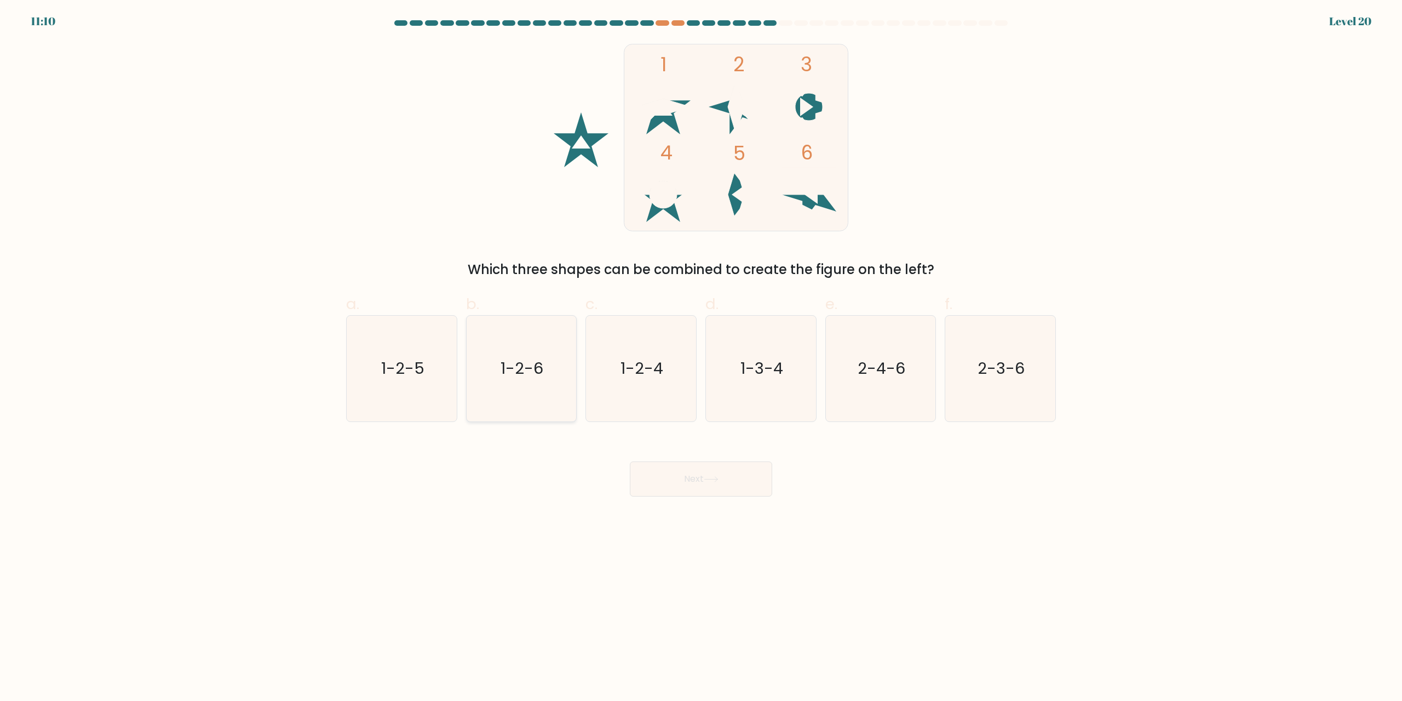
click at [537, 399] on icon "1-2-6" at bounding box center [521, 368] width 106 height 106
click at [701, 358] on input "b. 1-2-6" at bounding box center [701, 354] width 1 height 7
radio input "true"
click at [687, 477] on button "Next" at bounding box center [701, 478] width 142 height 35
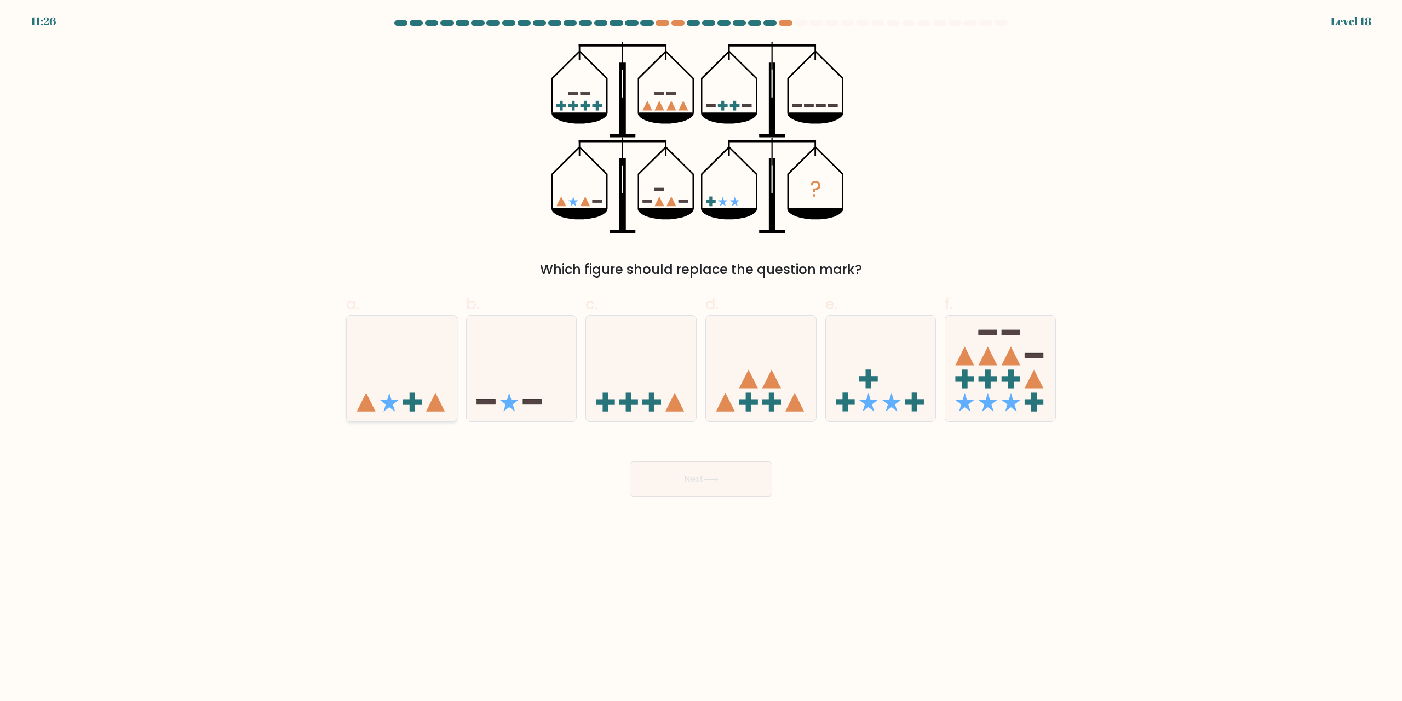
click at [411, 361] on icon at bounding box center [402, 368] width 110 height 91
click at [701, 358] on input "a." at bounding box center [701, 354] width 1 height 7
radio input "true"
click at [740, 487] on button "Next" at bounding box center [701, 478] width 142 height 35
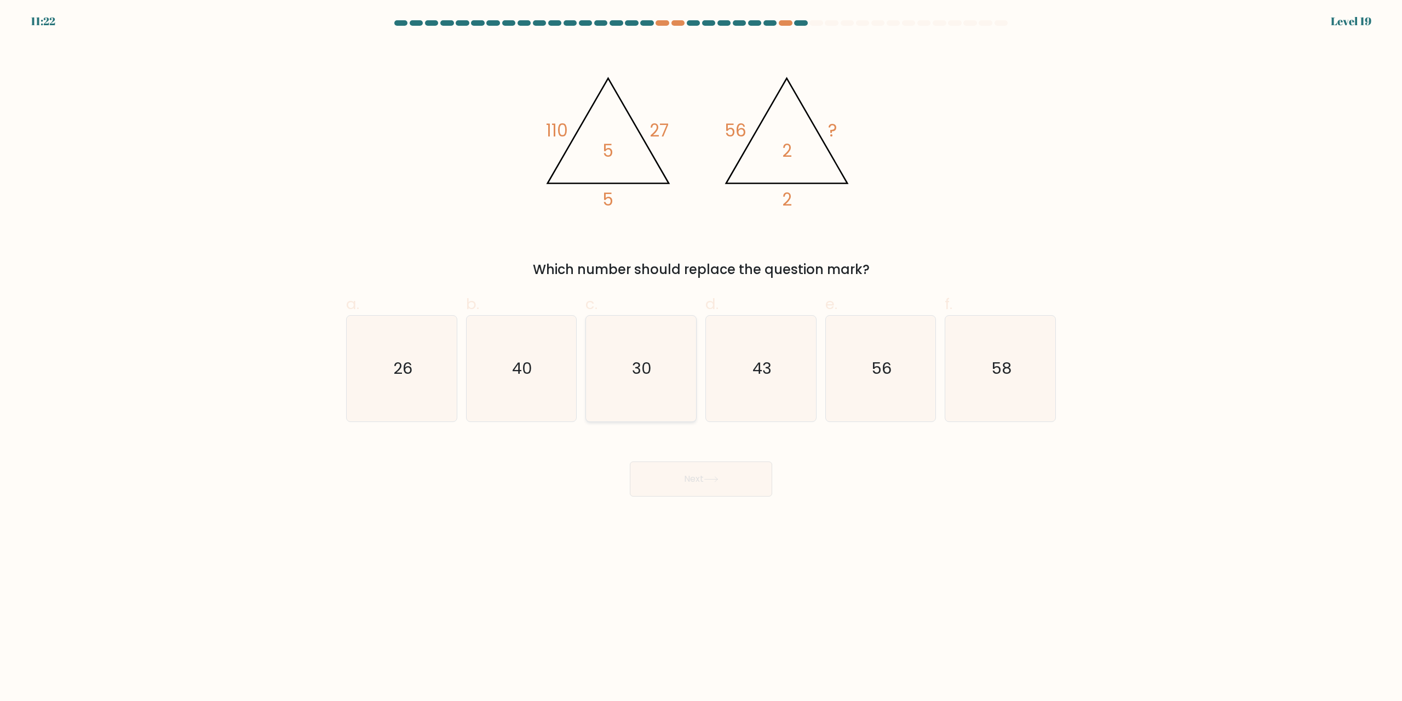
click at [656, 382] on icon "30" at bounding box center [641, 368] width 106 height 106
click at [701, 358] on input "c. 30" at bounding box center [701, 354] width 1 height 7
radio input "true"
click at [704, 477] on button "Next" at bounding box center [701, 478] width 142 height 35
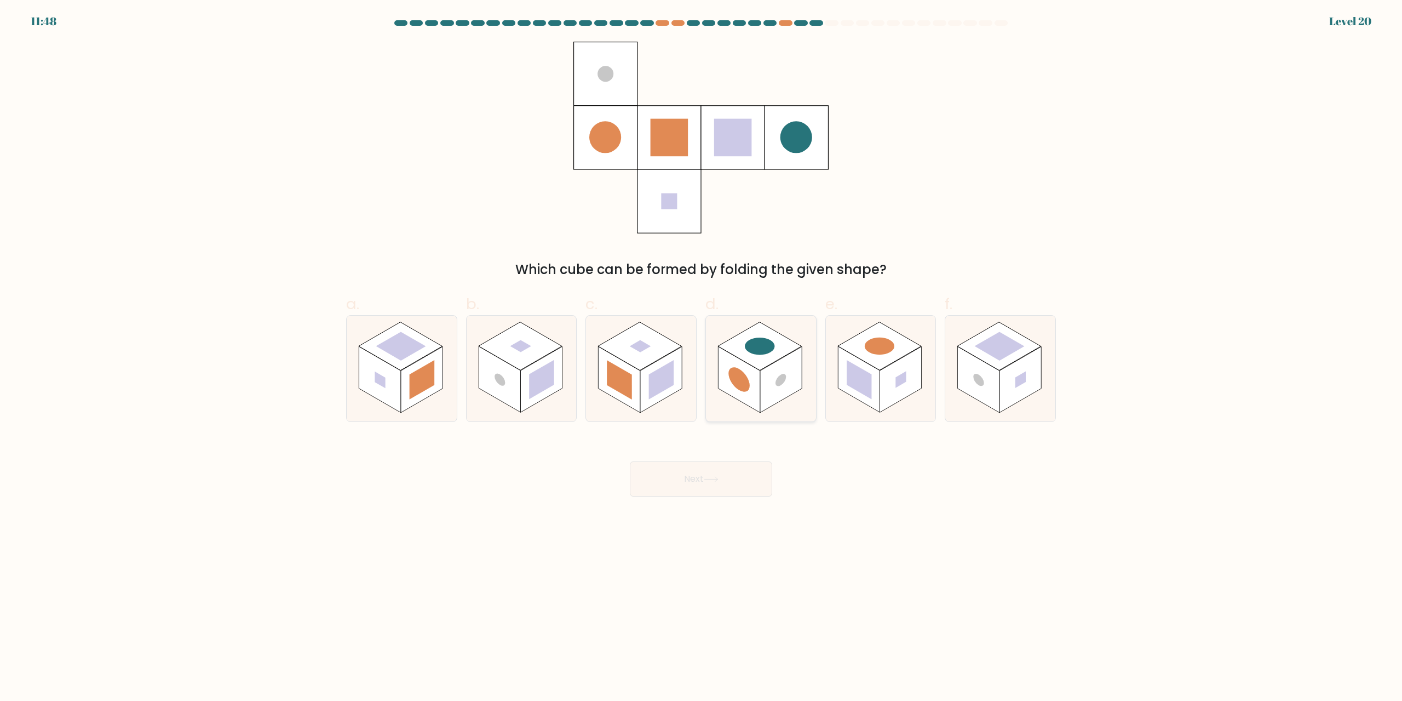
click at [735, 381] on circle at bounding box center [738, 379] width 21 height 33
click at [702, 358] on input "d." at bounding box center [701, 354] width 1 height 7
radio input "true"
click at [713, 483] on button "Next" at bounding box center [701, 478] width 142 height 35
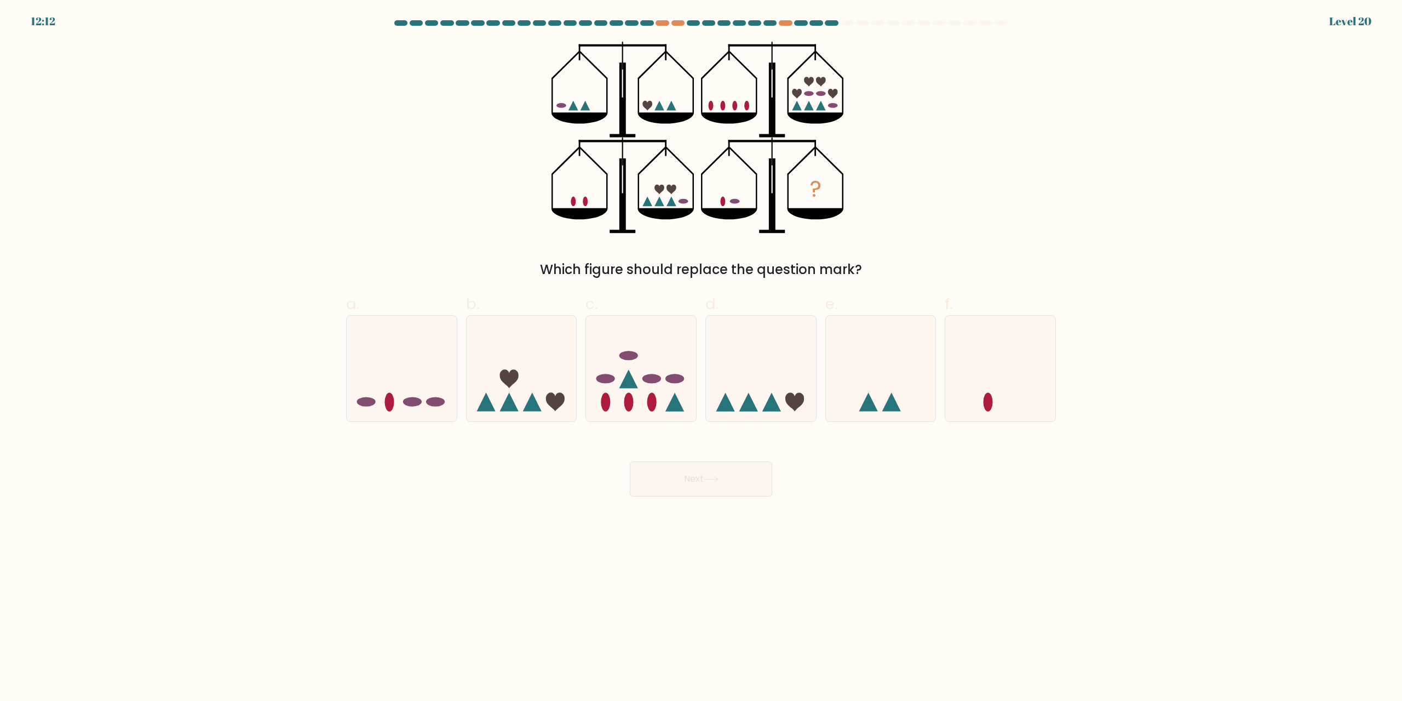
click at [975, 175] on div "? Which figure should replace the question mark?" at bounding box center [701, 161] width 723 height 238
click at [788, 368] on icon at bounding box center [761, 368] width 110 height 91
click at [702, 358] on input "d." at bounding box center [701, 354] width 1 height 7
radio input "true"
click at [995, 219] on div "? Which figure should replace the question mark?" at bounding box center [701, 161] width 723 height 238
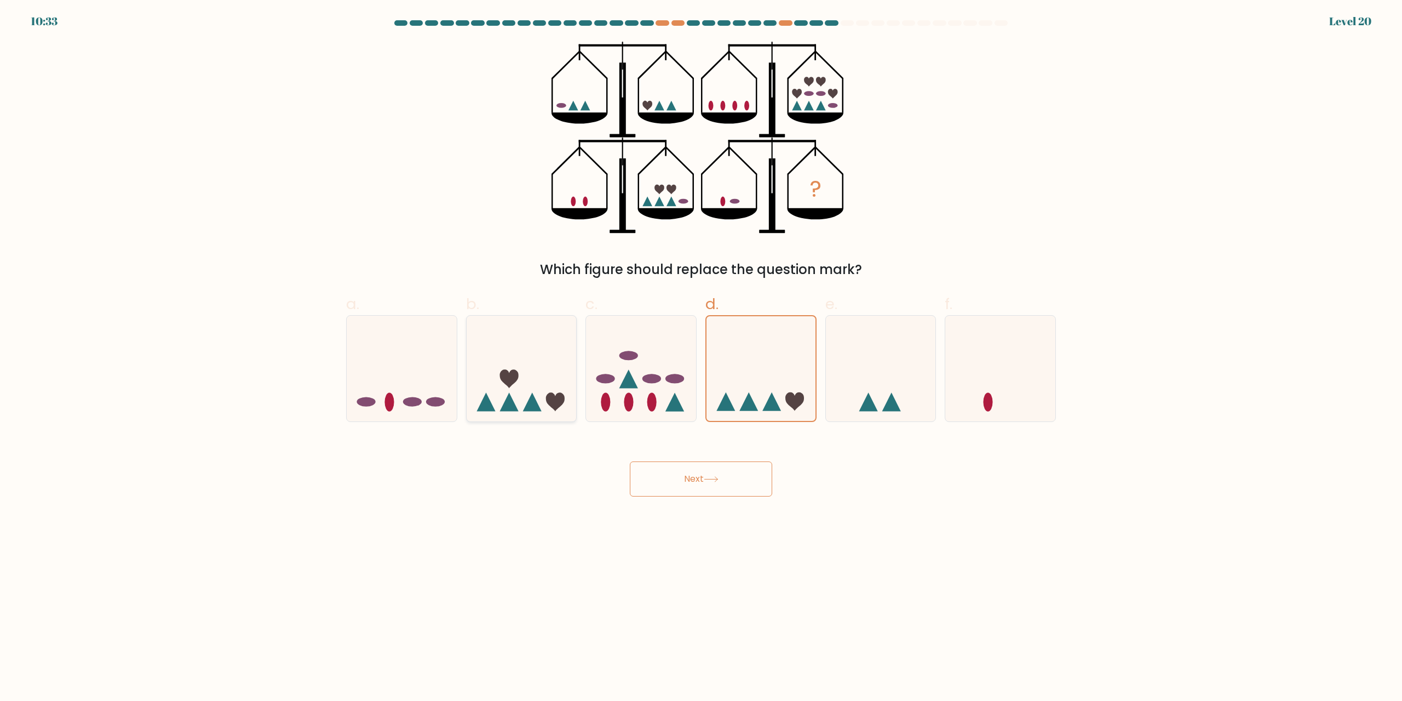
click at [548, 363] on icon at bounding box center [522, 368] width 110 height 91
click at [701, 358] on input "b." at bounding box center [701, 354] width 1 height 7
radio input "true"
click at [687, 482] on button "Next" at bounding box center [701, 478] width 142 height 35
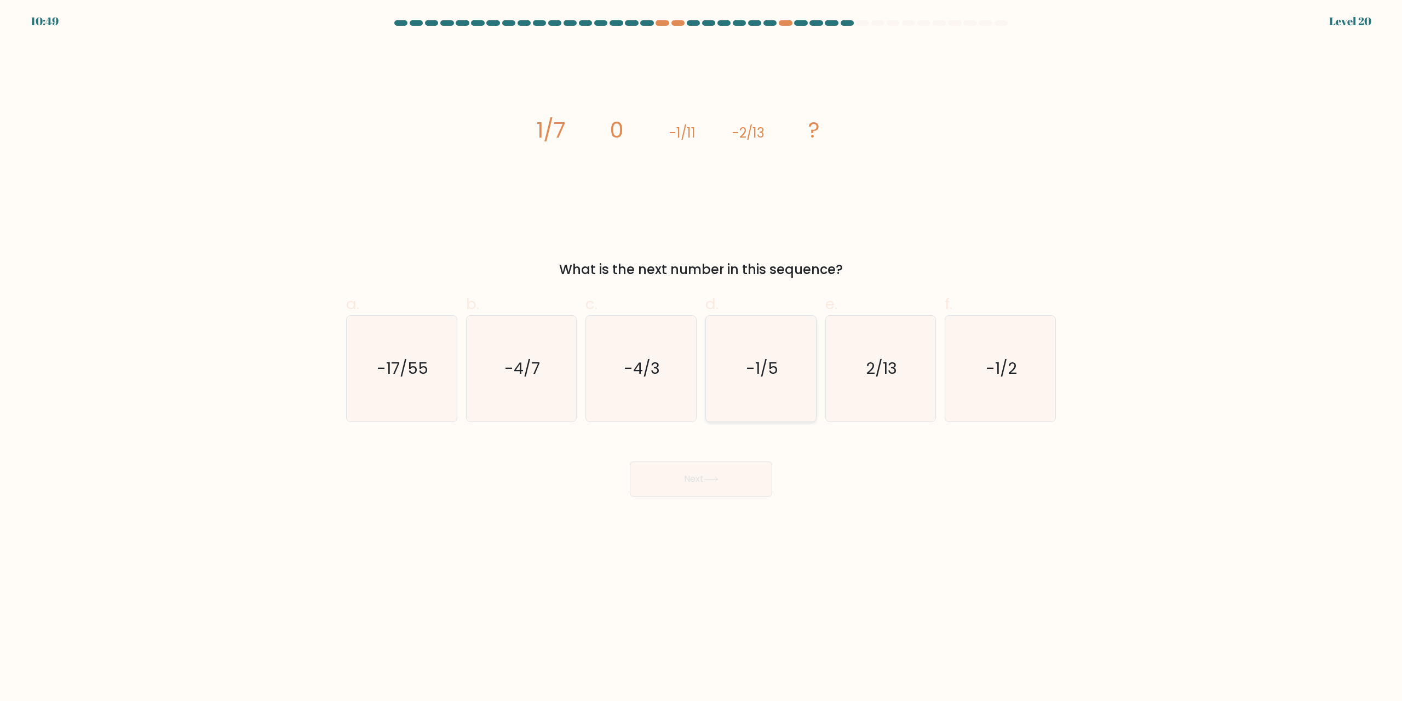
click at [770, 354] on icon "-1/5" at bounding box center [761, 368] width 106 height 106
click at [702, 354] on input "d. -1/5" at bounding box center [701, 354] width 1 height 7
radio input "true"
click at [738, 470] on button "Next" at bounding box center [701, 478] width 142 height 35
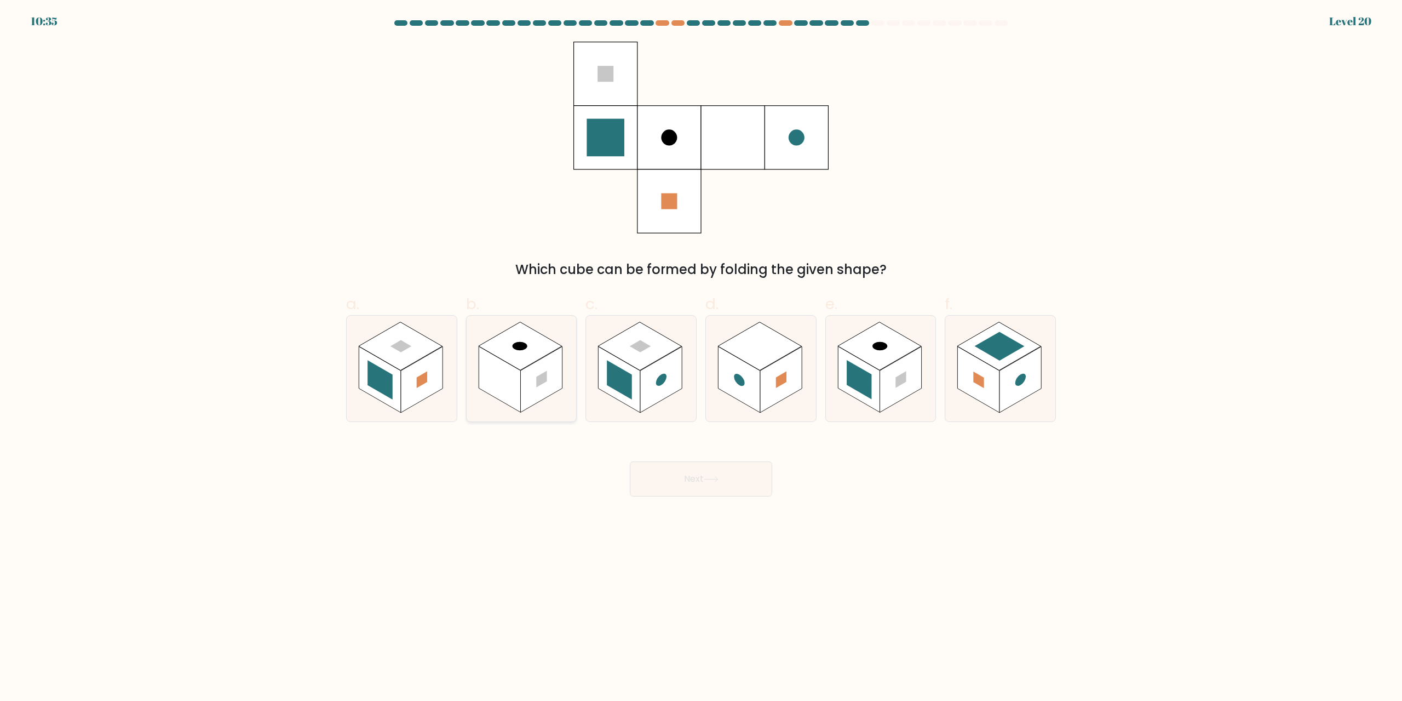
click at [525, 337] on rect at bounding box center [521, 346] width 84 height 48
click at [701, 351] on input "b." at bounding box center [701, 354] width 1 height 7
radio input "true"
click at [702, 473] on button "Next" at bounding box center [701, 478] width 142 height 35
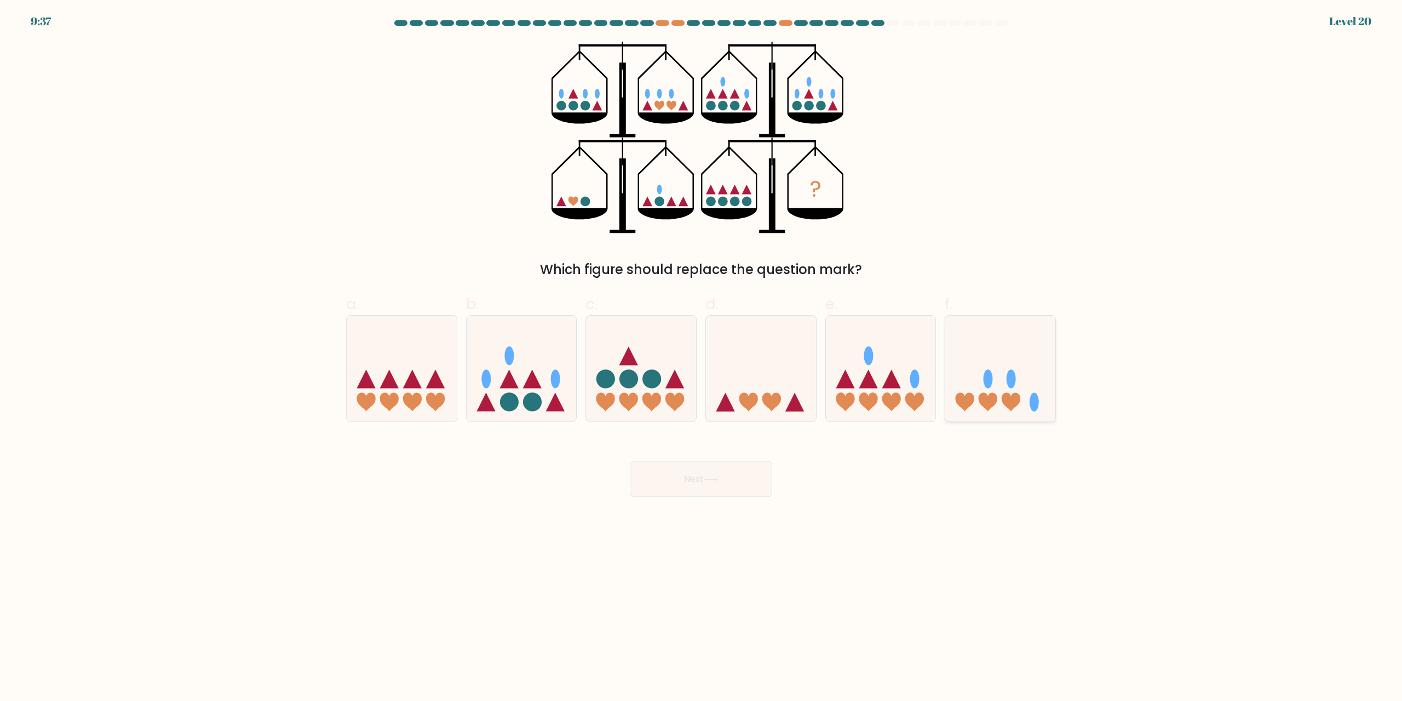
drag, startPoint x: 986, startPoint y: 333, endPoint x: 989, endPoint y: 342, distance: 9.2
click at [987, 335] on icon at bounding box center [1000, 368] width 110 height 91
click at [702, 351] on input "f." at bounding box center [701, 354] width 1 height 7
radio input "true"
click at [763, 472] on button "Next" at bounding box center [701, 478] width 142 height 35
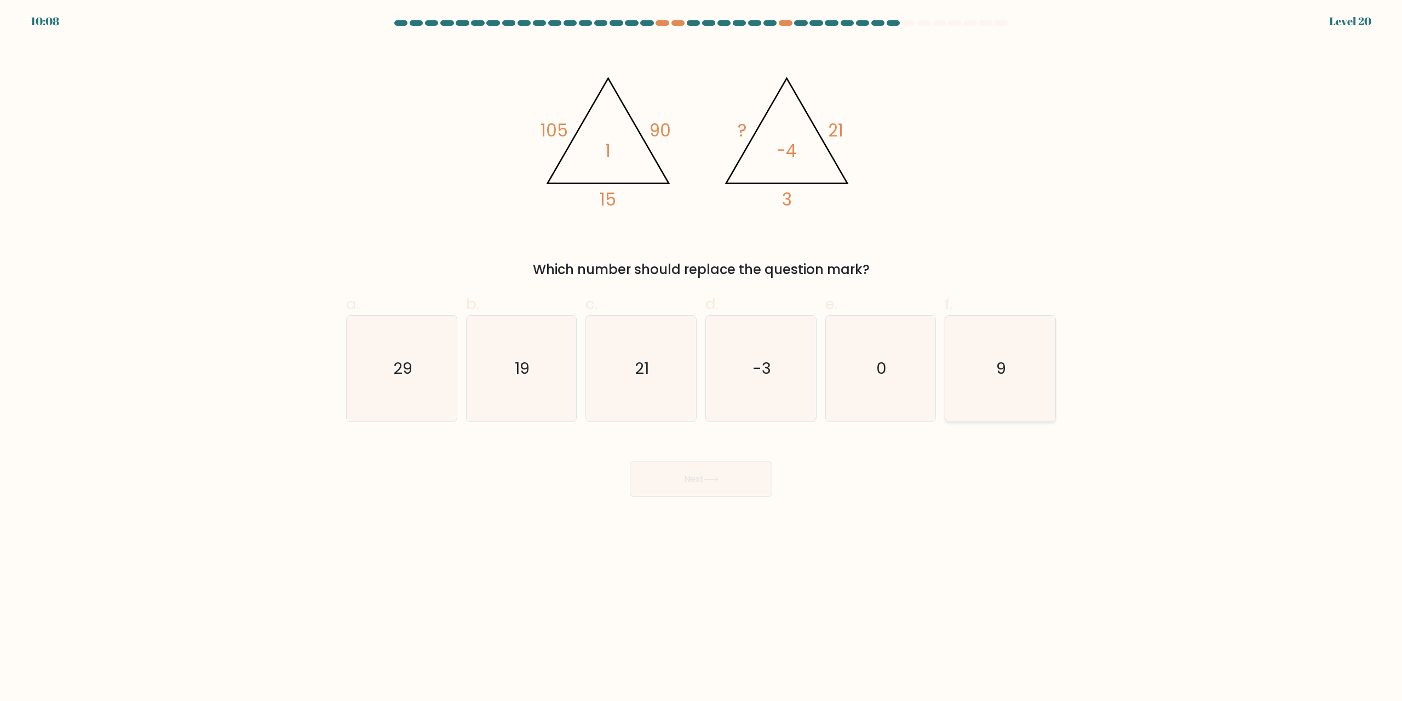
click at [998, 360] on text "9" at bounding box center [1002, 369] width 10 height 22
click at [702, 358] on input "f. 9" at bounding box center [701, 354] width 1 height 7
radio input "true"
click at [747, 473] on button "Next" at bounding box center [701, 478] width 142 height 35
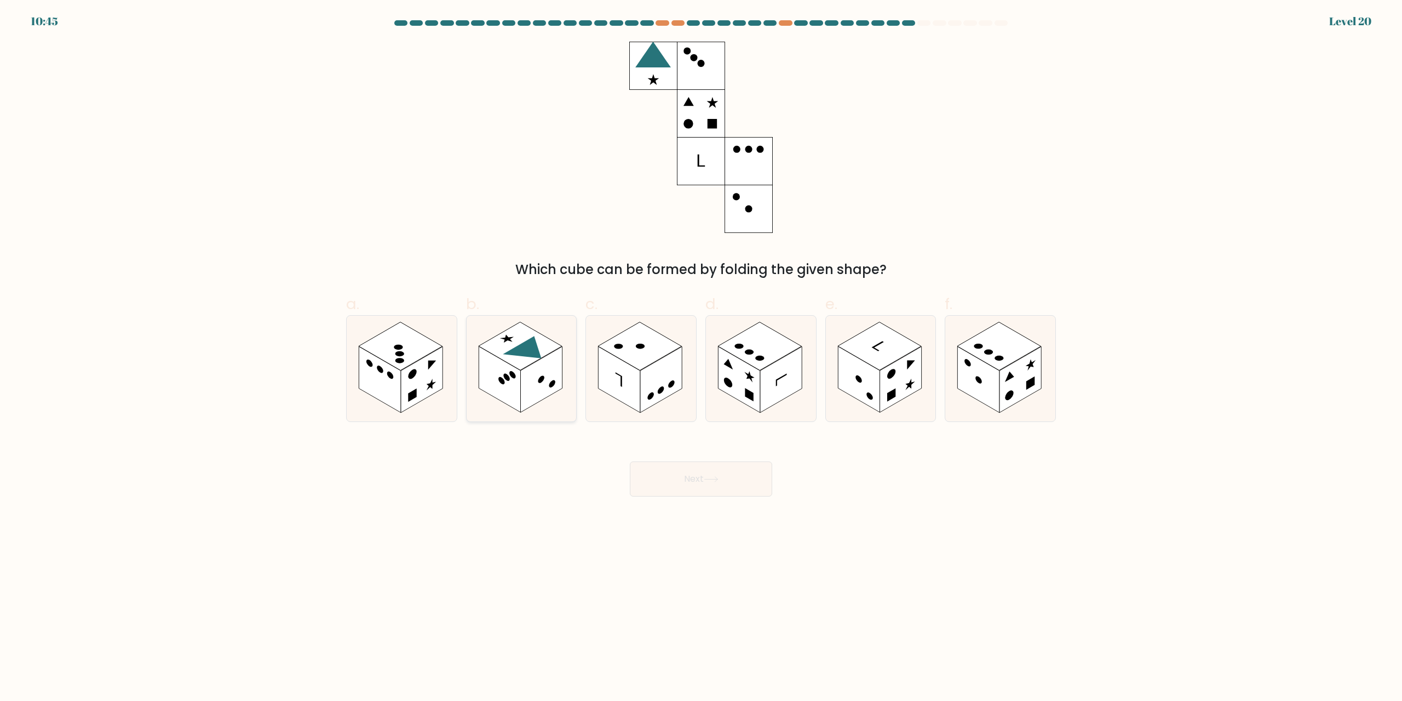
click at [517, 363] on rect at bounding box center [521, 346] width 84 height 48
click at [701, 358] on input "b." at bounding box center [701, 354] width 1 height 7
radio input "true"
click at [682, 488] on button "Next" at bounding box center [701, 478] width 142 height 35
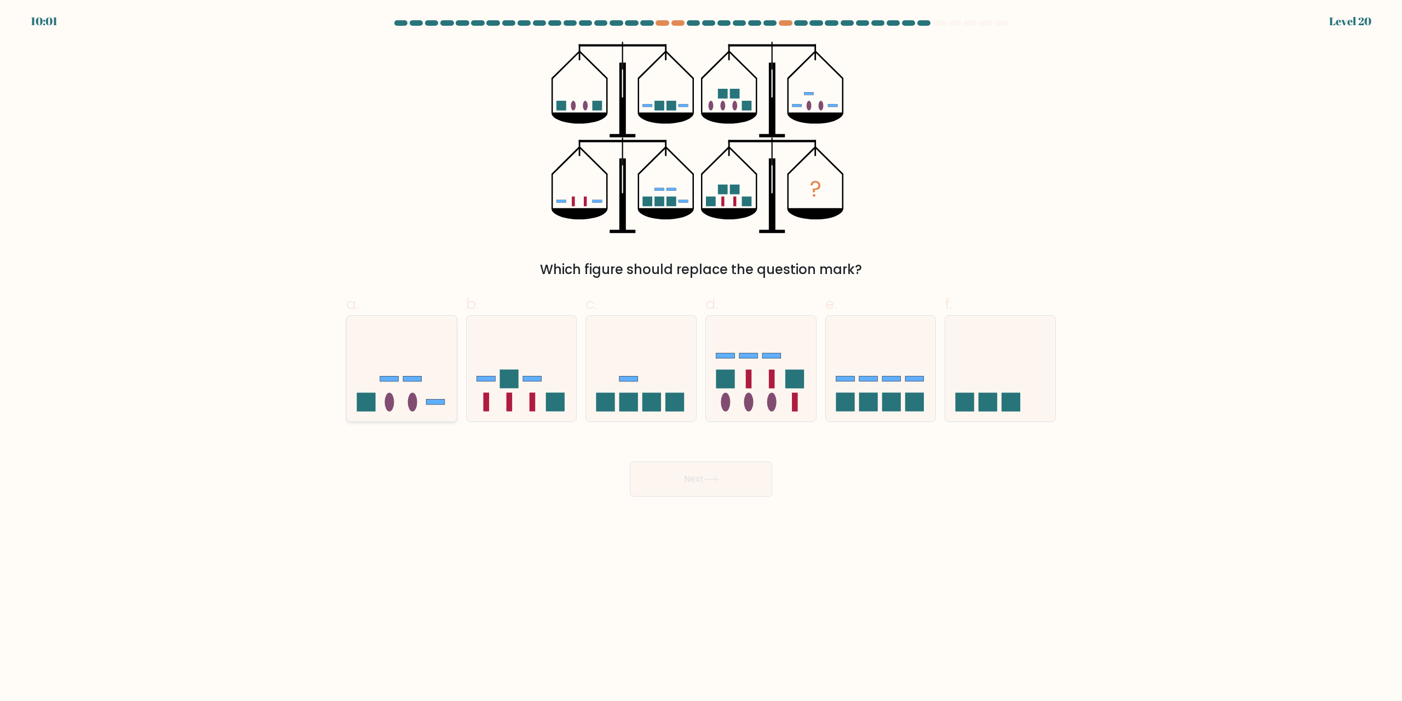
click at [381, 346] on icon at bounding box center [402, 368] width 110 height 91
click at [701, 351] on input "a." at bounding box center [701, 354] width 1 height 7
radio input "true"
click at [717, 480] on icon at bounding box center [710, 479] width 13 height 5
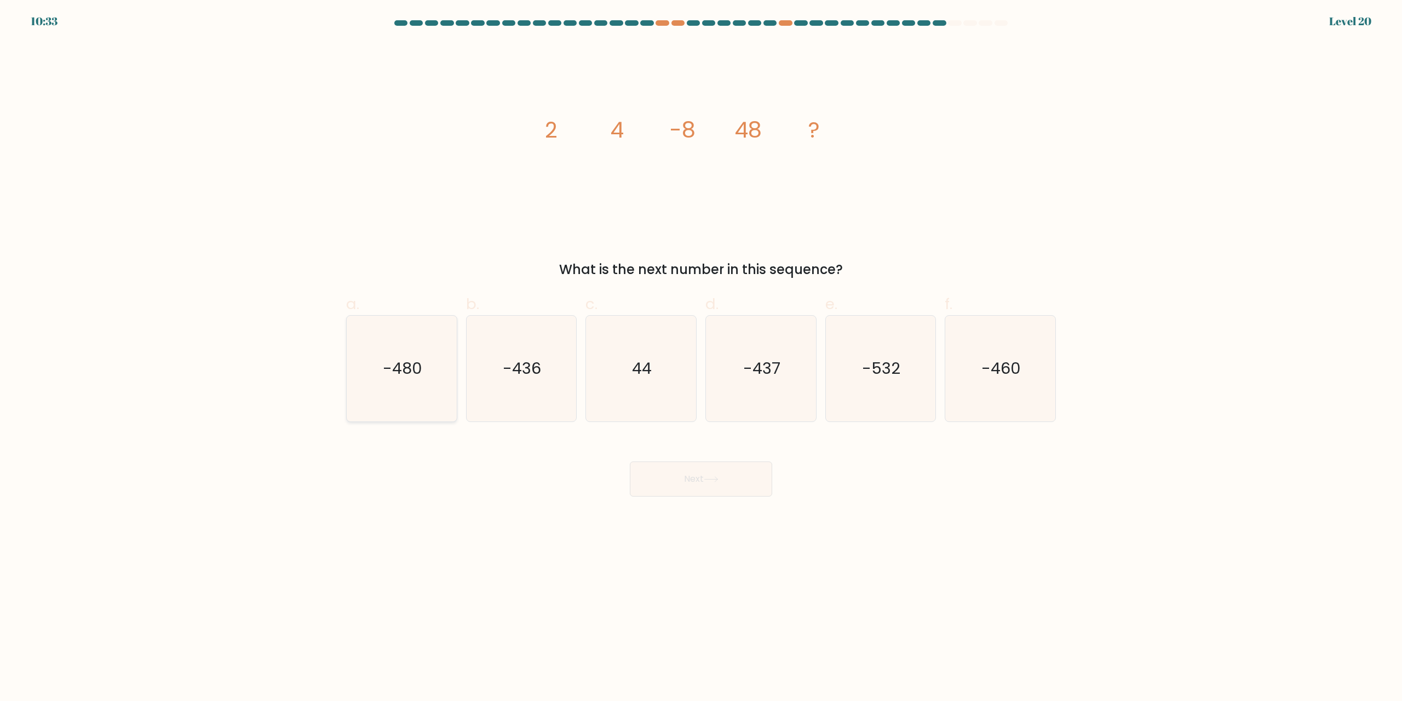
click at [398, 341] on icon "-480" at bounding box center [402, 368] width 106 height 106
click at [701, 351] on input "a. -480" at bounding box center [701, 354] width 1 height 7
radio input "true"
click at [719, 476] on icon at bounding box center [711, 479] width 15 height 6
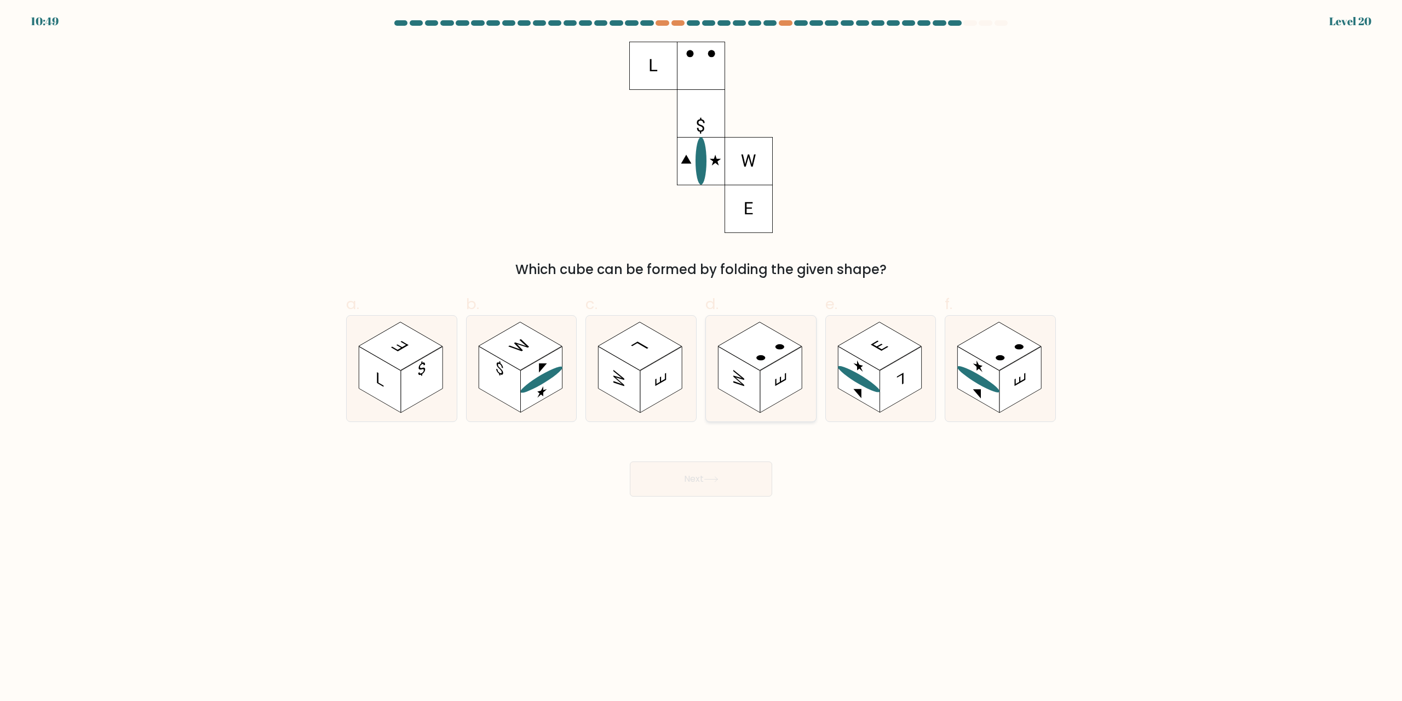
click at [784, 346] on rect at bounding box center [760, 346] width 84 height 48
click at [702, 351] on input "d." at bounding box center [701, 354] width 1 height 7
radio input "true"
click at [727, 497] on body "10:49 Level 20" at bounding box center [701, 350] width 1402 height 701
click at [753, 471] on button "Next" at bounding box center [701, 478] width 142 height 35
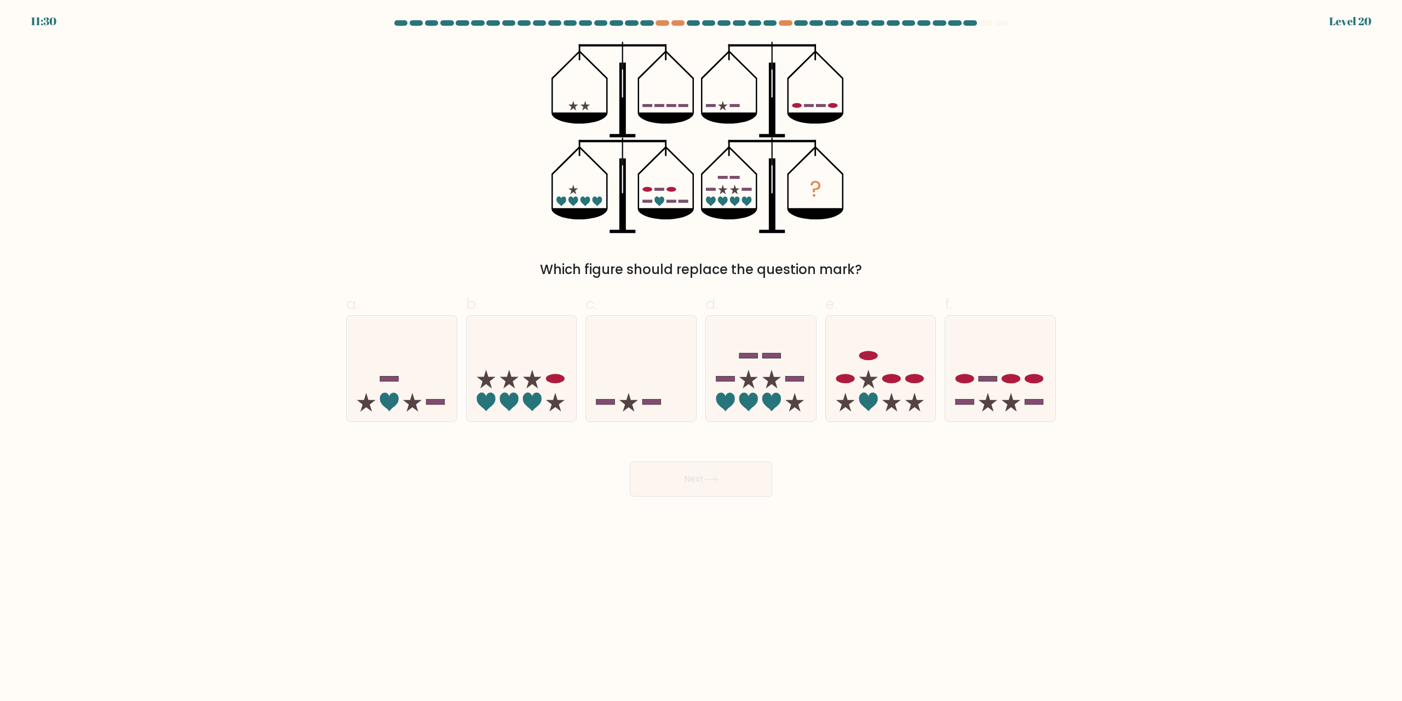
click at [1014, 114] on div "? Which figure should replace the question mark?" at bounding box center [701, 161] width 723 height 238
click at [883, 366] on icon at bounding box center [881, 368] width 110 height 91
click at [702, 358] on input "e." at bounding box center [701, 354] width 1 height 7
radio input "true"
click at [753, 476] on button "Next" at bounding box center [701, 478] width 142 height 35
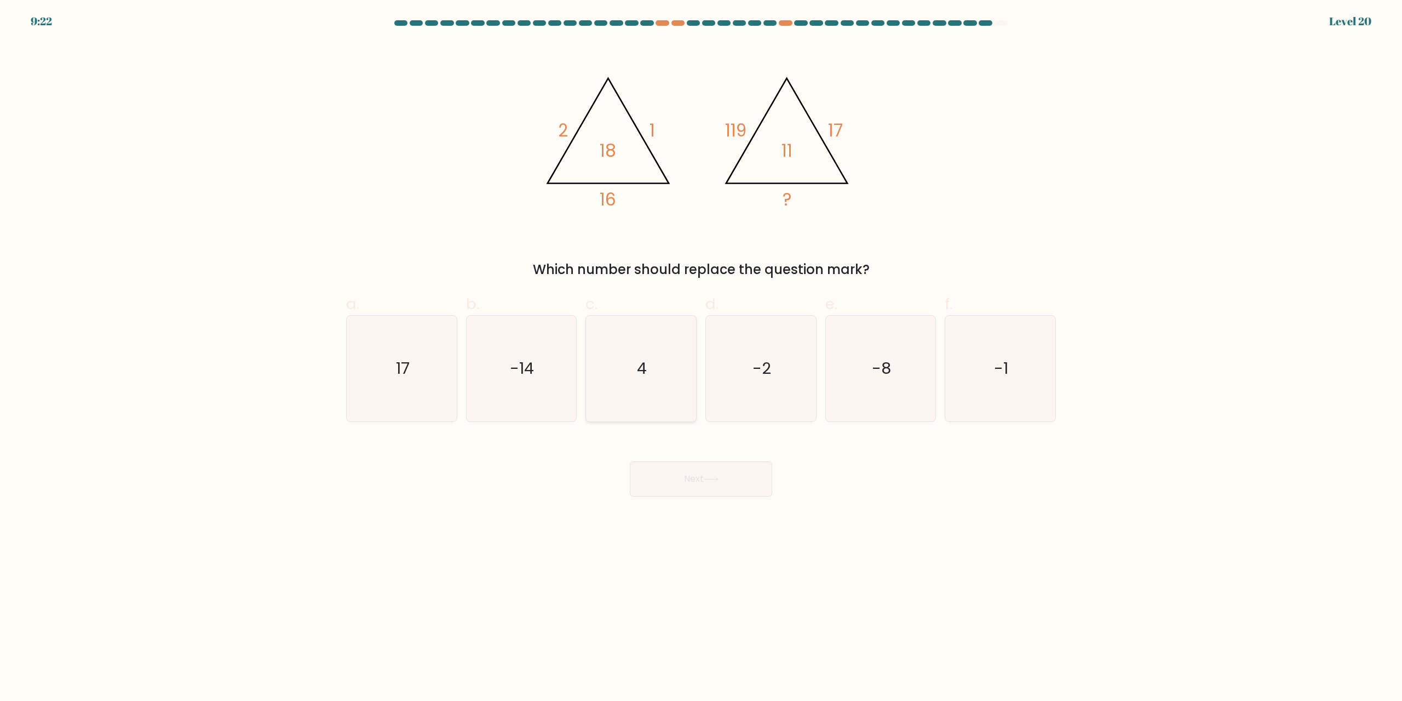
click at [636, 355] on icon "4" at bounding box center [641, 368] width 106 height 106
click at [701, 355] on input "c. 4" at bounding box center [701, 354] width 1 height 7
radio input "true"
click at [702, 479] on button "Next" at bounding box center [701, 478] width 142 height 35
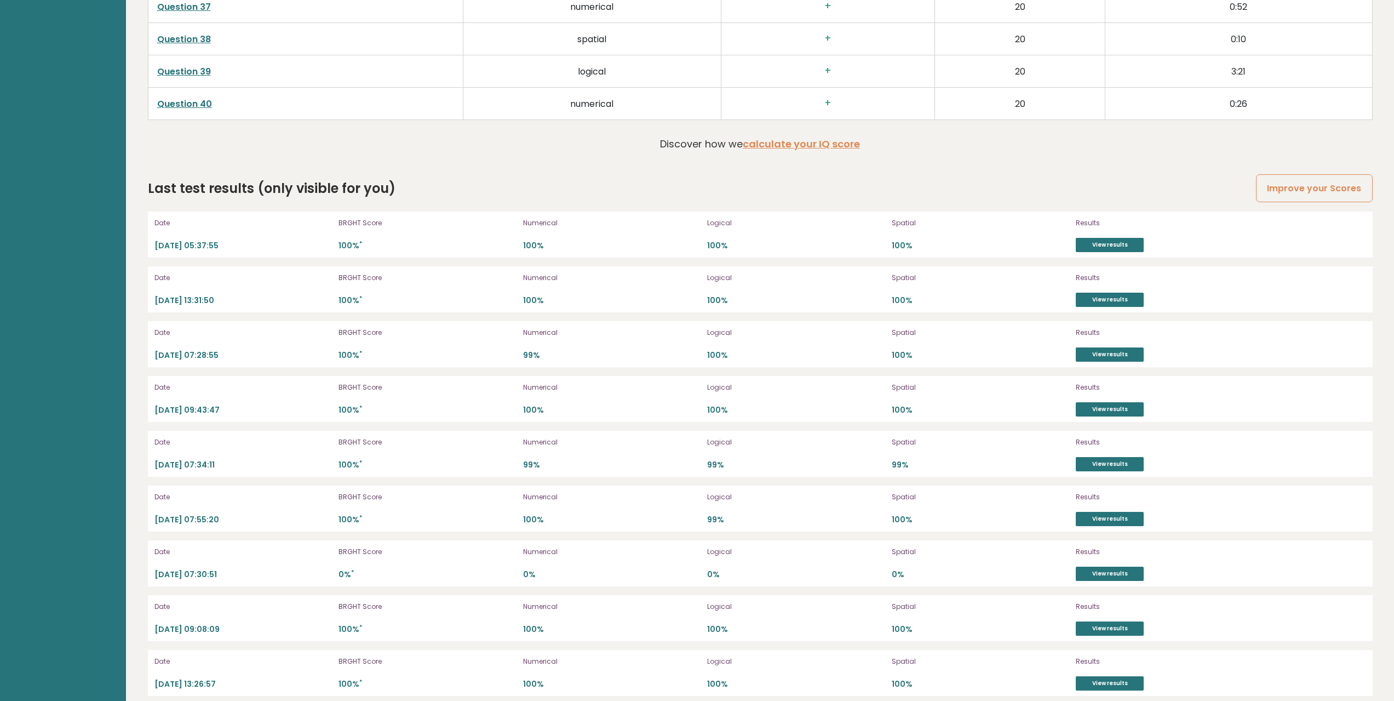
scroll to position [3286, 0]
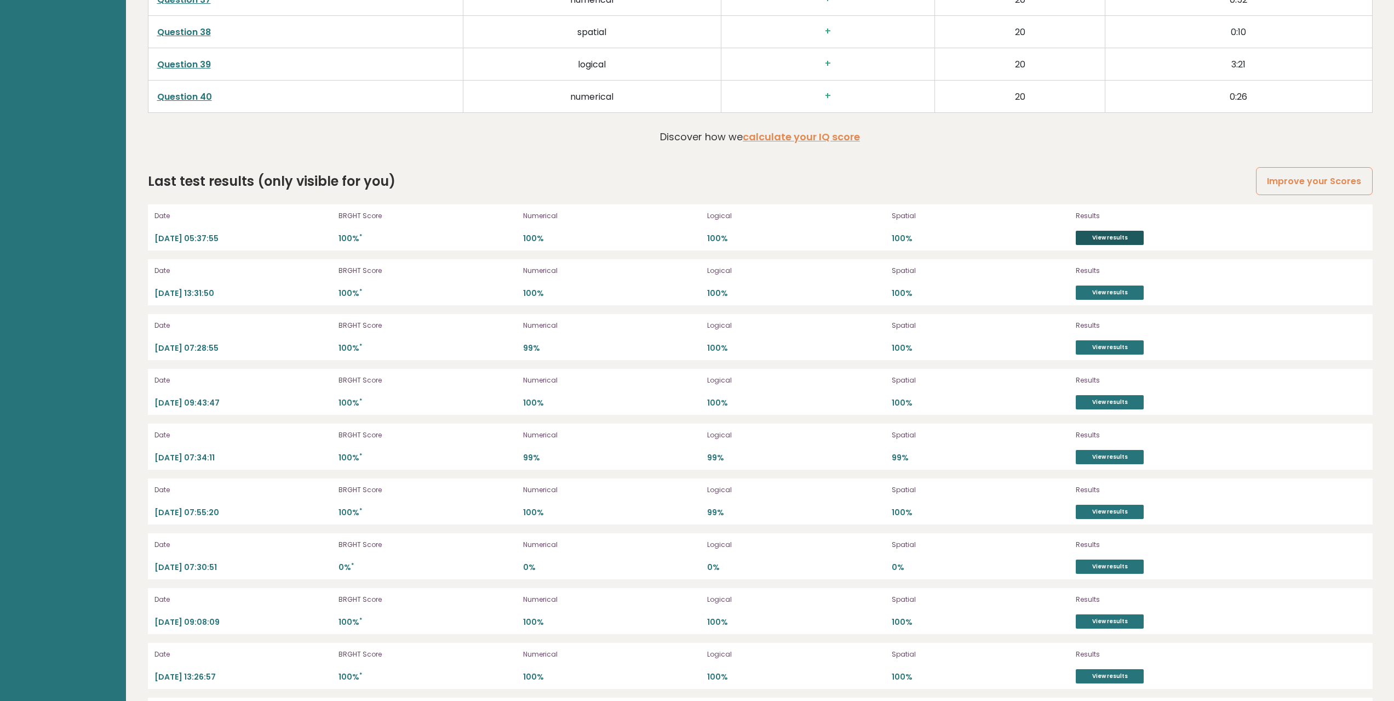
click at [1095, 233] on link "View results" at bounding box center [1110, 238] width 68 height 14
